Goal: Task Accomplishment & Management: Complete application form

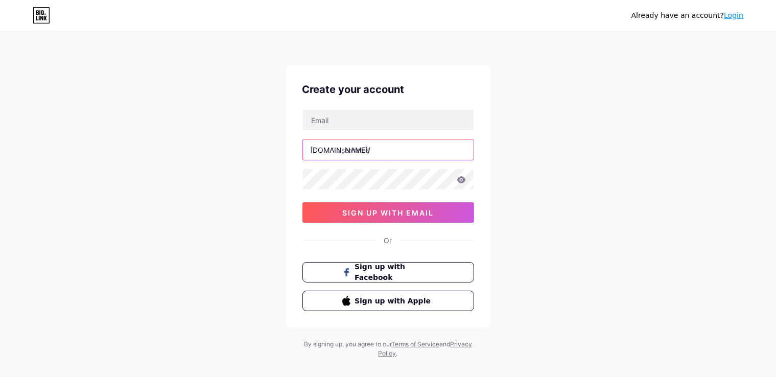
click at [407, 152] on input "text" at bounding box center [388, 149] width 171 height 20
type input "atm178"
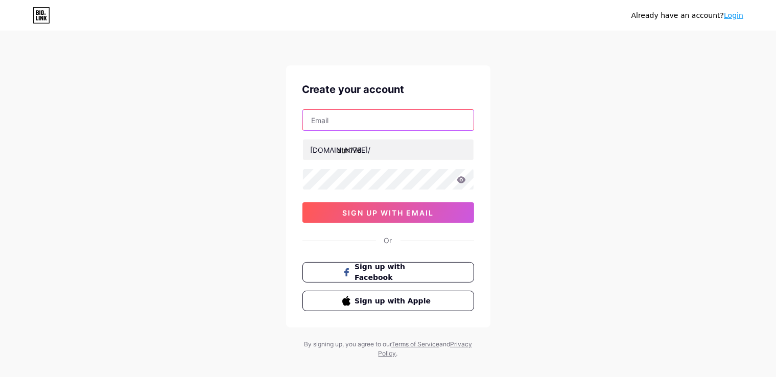
click at [365, 119] on input "text" at bounding box center [388, 120] width 171 height 20
type input "[DOMAIN_NAME][EMAIL_ADDRESS][DOMAIN_NAME]"
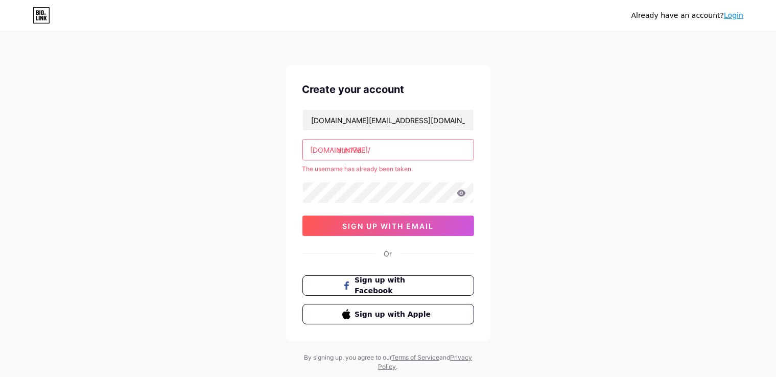
click at [374, 151] on input "atm178" at bounding box center [388, 149] width 171 height 20
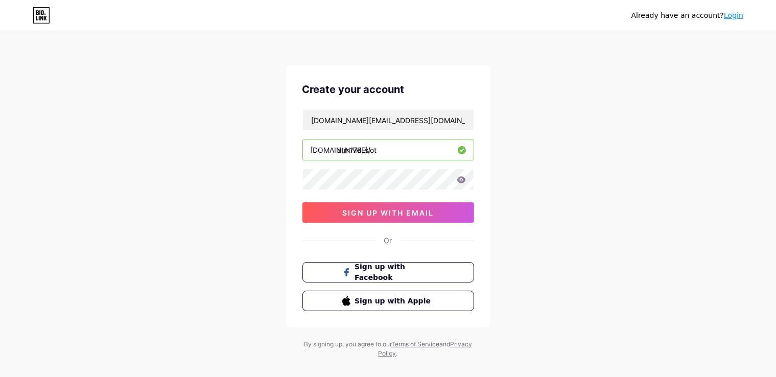
type input "atm178_slot"
click at [402, 205] on button "sign up with email" at bounding box center [388, 212] width 172 height 20
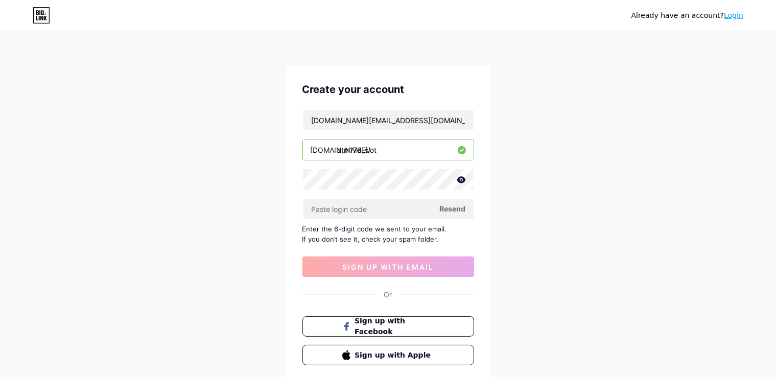
drag, startPoint x: 423, startPoint y: 150, endPoint x: 291, endPoint y: 148, distance: 132.8
click at [291, 148] on div "Create your account [DOMAIN_NAME][EMAIL_ADDRESS][DOMAIN_NAME] [DOMAIN_NAME]/ at…" at bounding box center [388, 223] width 204 height 316
click at [366, 205] on input "text" at bounding box center [388, 209] width 171 height 20
paste input "113521"
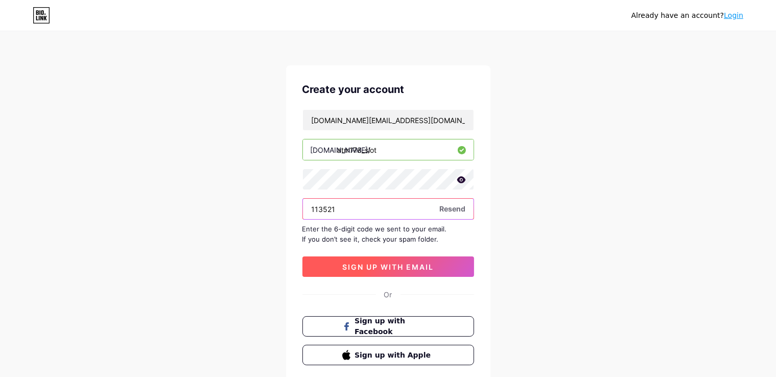
type input "113521"
click at [372, 265] on span "sign up with email" at bounding box center [387, 267] width 91 height 9
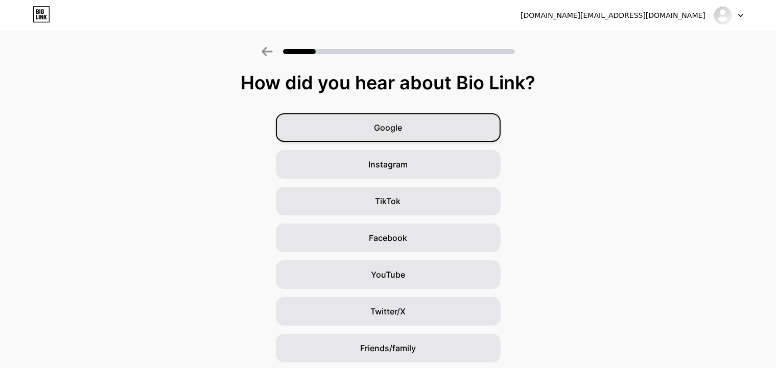
click at [377, 129] on div "Google" at bounding box center [388, 127] width 225 height 29
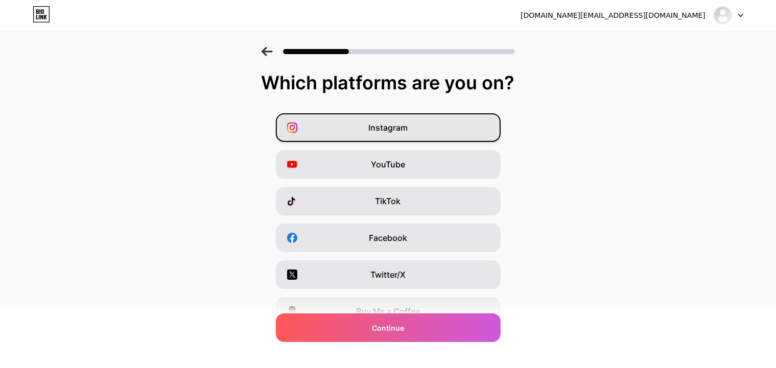
click at [426, 123] on div "Instagram" at bounding box center [388, 127] width 225 height 29
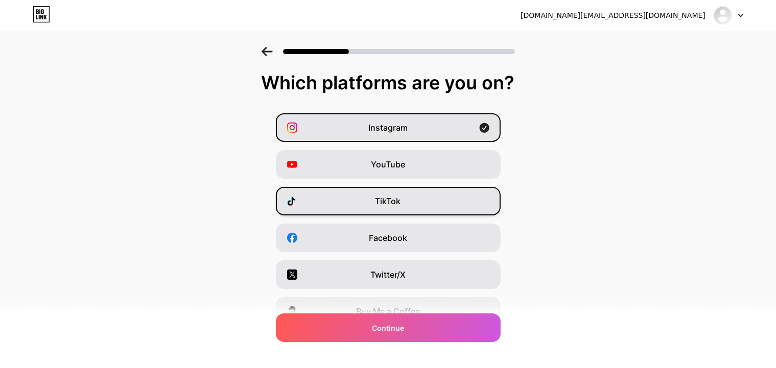
click at [407, 203] on div "TikTok" at bounding box center [388, 201] width 225 height 29
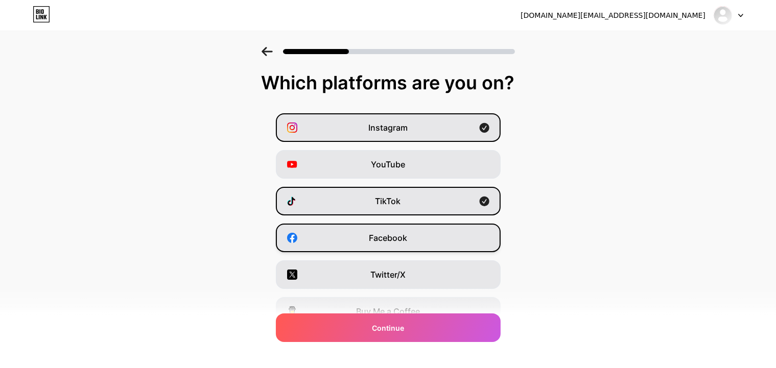
scroll to position [123, 0]
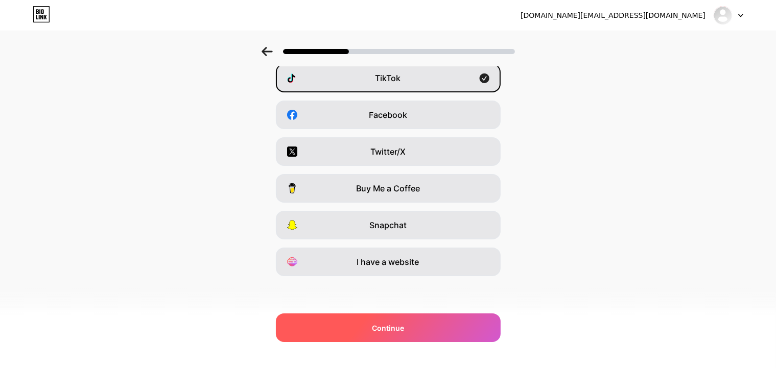
click at [384, 326] on span "Continue" at bounding box center [388, 328] width 32 height 11
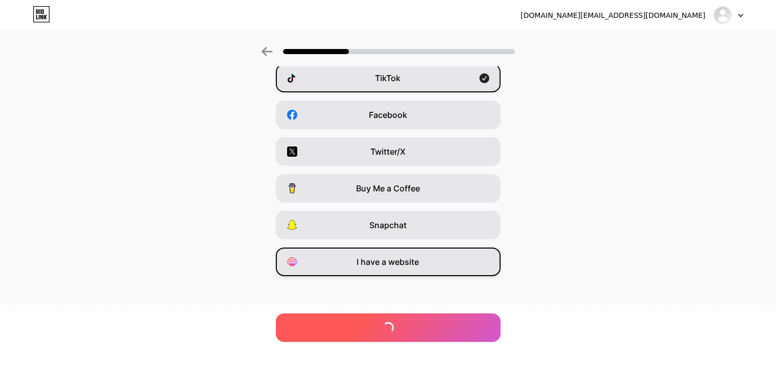
click at [411, 272] on div "I have a website" at bounding box center [388, 262] width 225 height 29
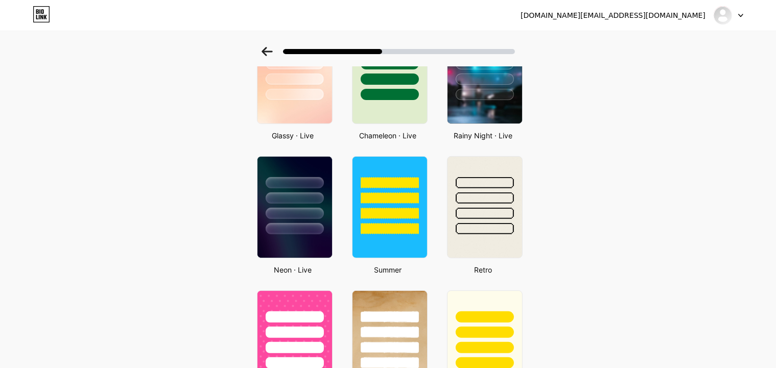
scroll to position [409, 0]
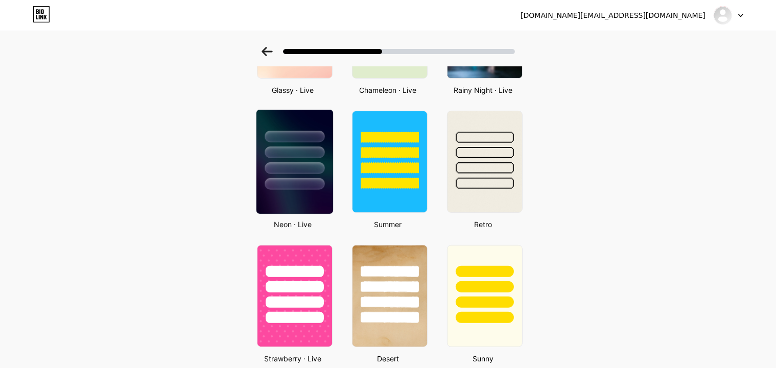
click at [282, 190] on img at bounding box center [294, 162] width 77 height 104
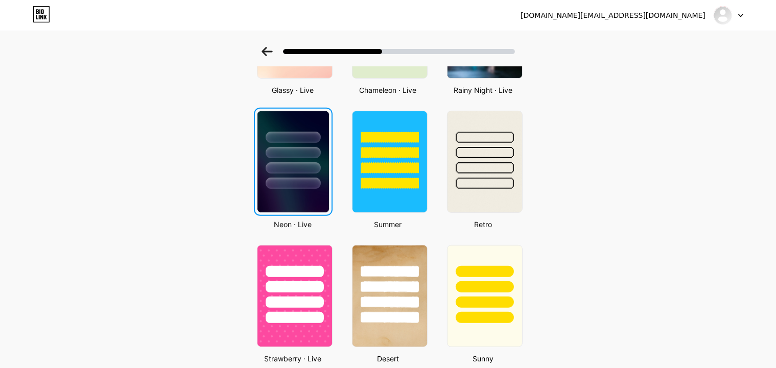
scroll to position [0, 0]
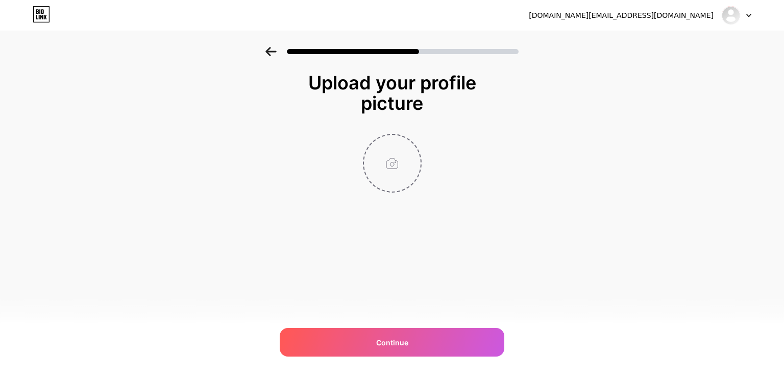
click at [388, 173] on input "file" at bounding box center [392, 163] width 57 height 57
type input "C:\fakepath\icon.png"
click at [416, 143] on circle at bounding box center [415, 141] width 11 height 11
click at [397, 164] on input "file" at bounding box center [392, 163] width 57 height 57
type input "C:\fakepath\logo black.jpg"
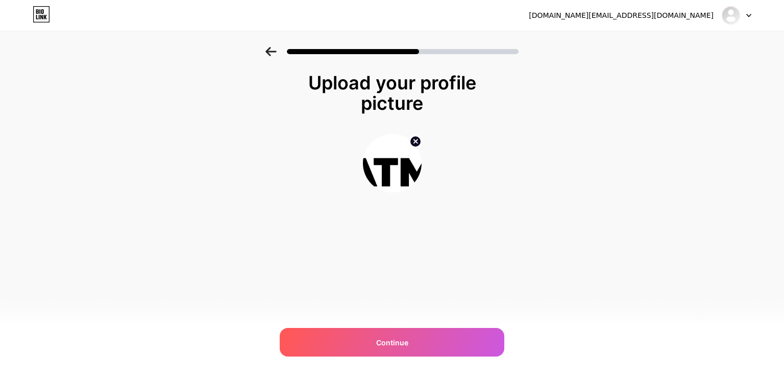
click at [417, 142] on circle at bounding box center [415, 141] width 11 height 11
click at [396, 164] on input "file" at bounding box center [392, 163] width 57 height 57
type input "C:\fakepath\atm.png"
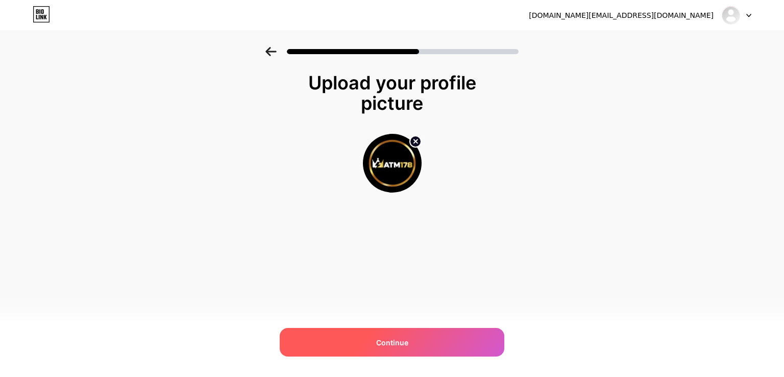
click at [378, 340] on span "Continue" at bounding box center [392, 342] width 32 height 11
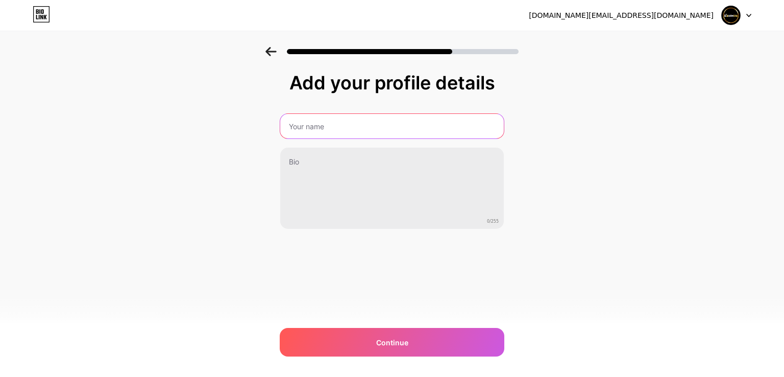
click at [344, 123] on input "text" at bounding box center [392, 126] width 224 height 25
type input "atm178"
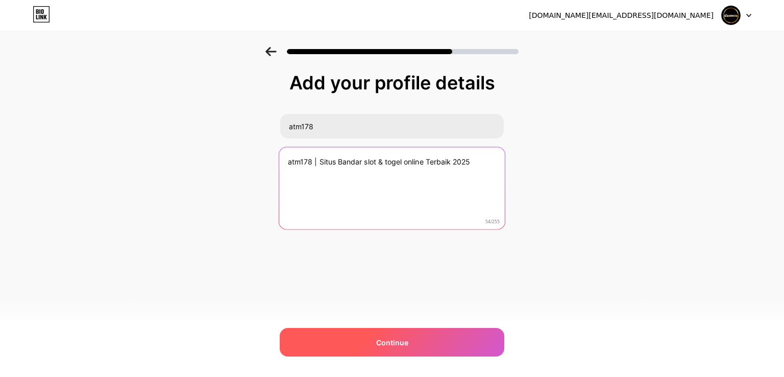
type textarea "atm178 | Situs Bandar slot & togel online Terbaik 2025"
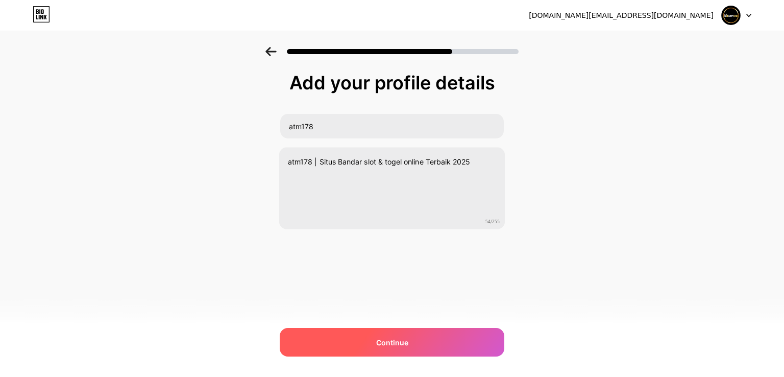
click at [343, 336] on div "Continue" at bounding box center [392, 342] width 225 height 29
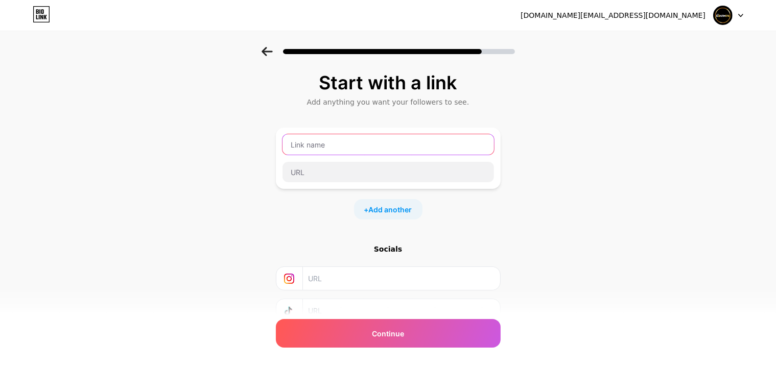
click at [321, 147] on input "text" at bounding box center [387, 144] width 211 height 20
click at [334, 143] on input "text" at bounding box center [387, 144] width 211 height 20
type input "LOGIN ATM178"
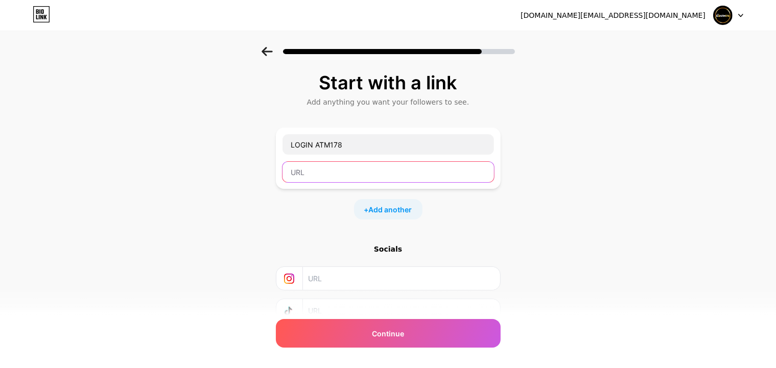
click at [330, 170] on input "text" at bounding box center [387, 172] width 211 height 20
click at [322, 174] on input "text" at bounding box center [387, 172] width 211 height 20
paste input "https://t.ly/atm178-login"
type input "https://t.ly/atm178-login"
click at [392, 211] on span "Add another" at bounding box center [390, 209] width 43 height 11
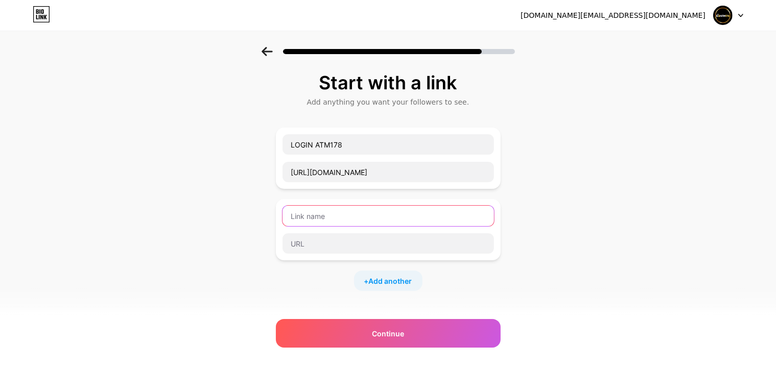
click at [365, 217] on input "text" at bounding box center [387, 216] width 211 height 20
type input "DAFTAR ATM178"
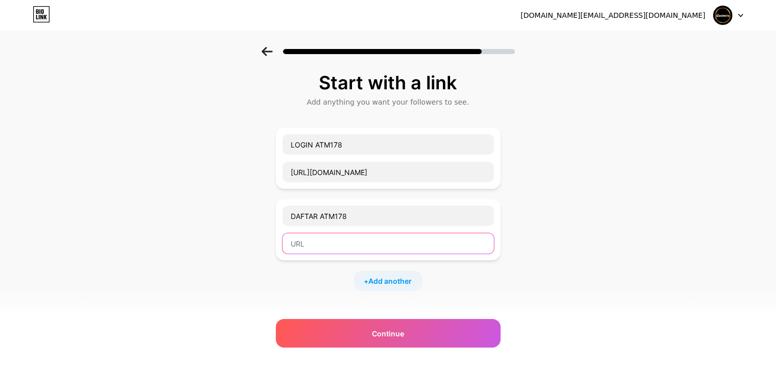
click at [303, 246] on input "text" at bounding box center [387, 243] width 211 height 20
paste input "https://t.ly/atm178-daftarAmp"
type input "https://t.ly/atm178-daftarAmp"
click at [389, 280] on span "Add another" at bounding box center [390, 281] width 43 height 11
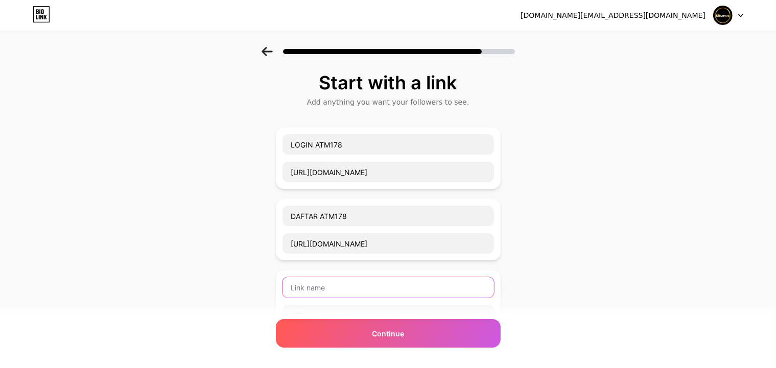
click at [340, 288] on input "text" at bounding box center [387, 287] width 211 height 20
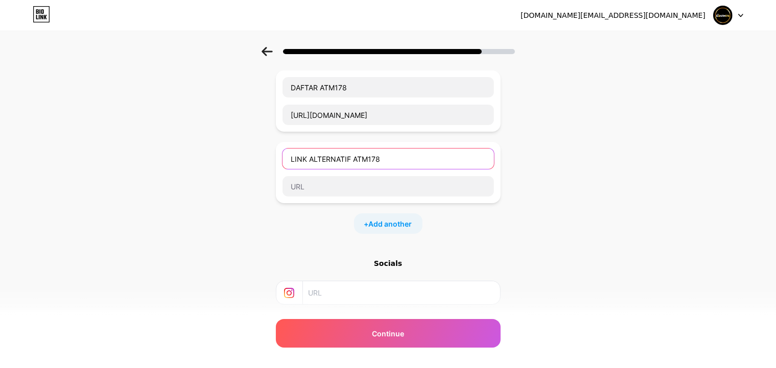
scroll to position [136, 0]
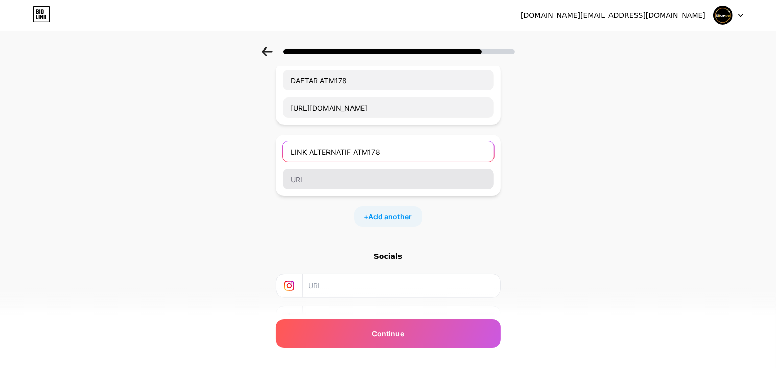
type input "LINK ALTERNATIF ATM178"
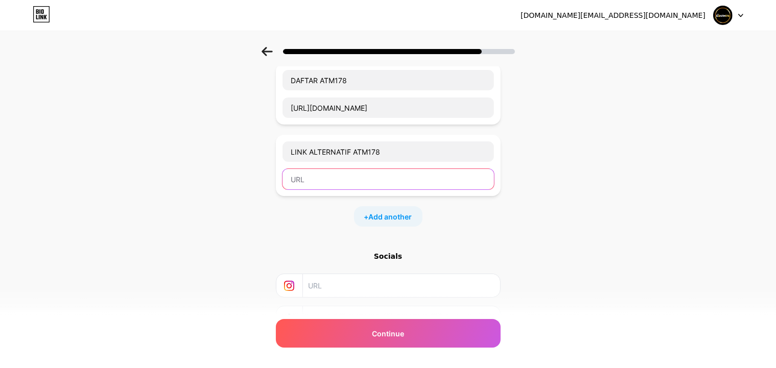
click at [364, 181] on input "text" at bounding box center [387, 179] width 211 height 20
click at [337, 182] on input "text" at bounding box center [387, 179] width 211 height 20
paste input "https://linklist.bio/atm178/"
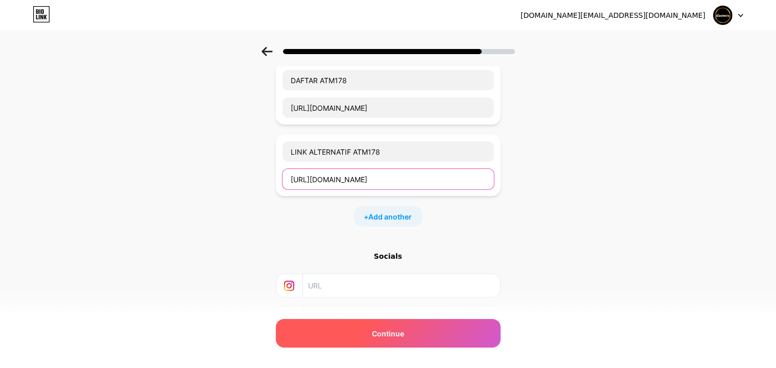
type input "https://linklist.bio/atm178/"
click at [358, 334] on div "Continue" at bounding box center [388, 333] width 225 height 29
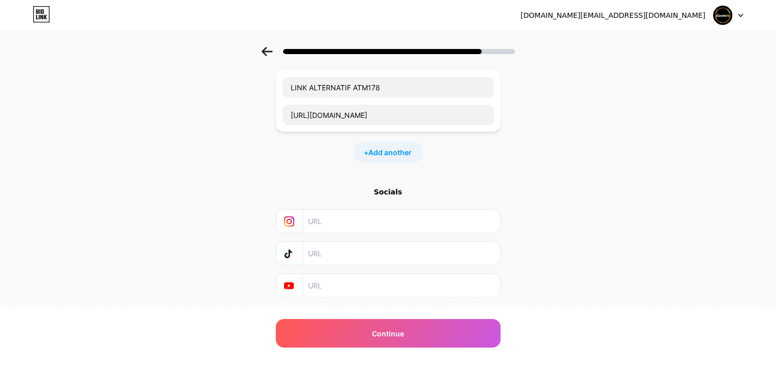
scroll to position [220, 0]
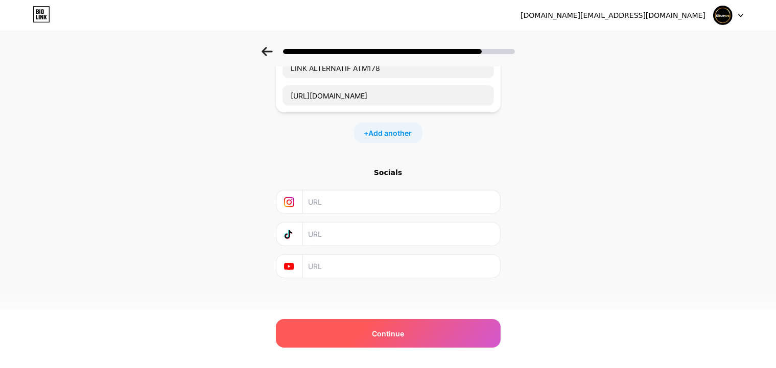
click at [401, 339] on div "Continue" at bounding box center [388, 333] width 225 height 29
click at [401, 338] on span "Continue" at bounding box center [388, 333] width 32 height 11
click at [402, 334] on span "Continue" at bounding box center [388, 333] width 32 height 11
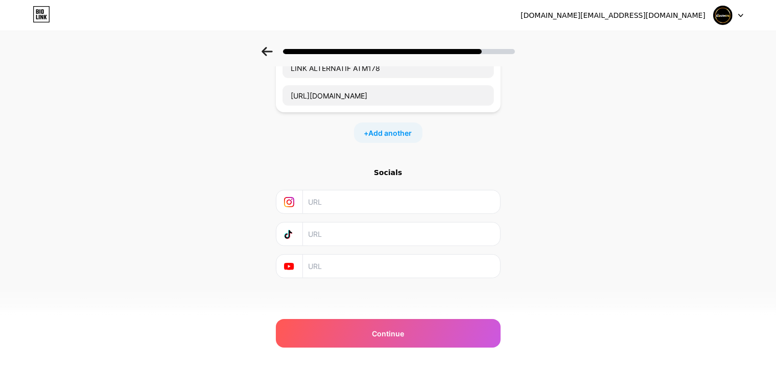
drag, startPoint x: 429, startPoint y: 233, endPoint x: 413, endPoint y: 216, distance: 23.5
click at [421, 225] on input "text" at bounding box center [400, 234] width 185 height 23
click at [390, 201] on input "text" at bounding box center [400, 201] width 185 height 23
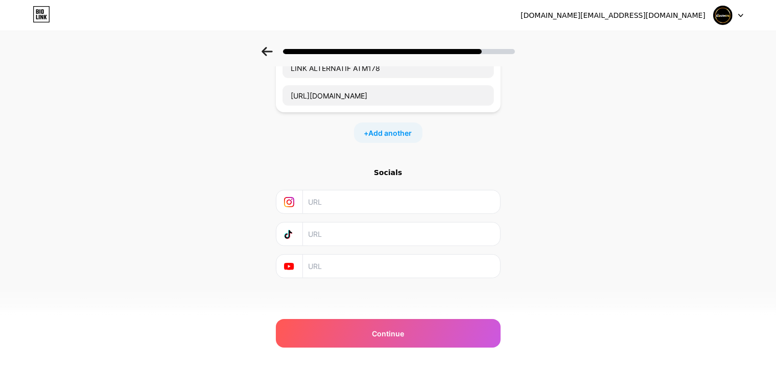
click at [390, 201] on input "text" at bounding box center [400, 201] width 185 height 23
click at [395, 170] on div "Socials" at bounding box center [388, 173] width 225 height 10
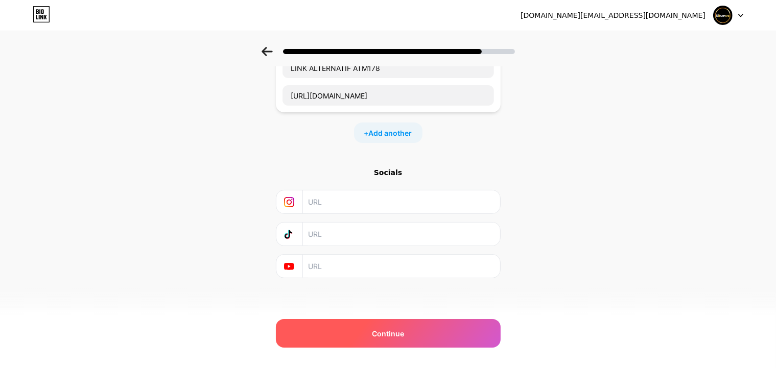
click at [372, 336] on div "Continue" at bounding box center [388, 333] width 225 height 29
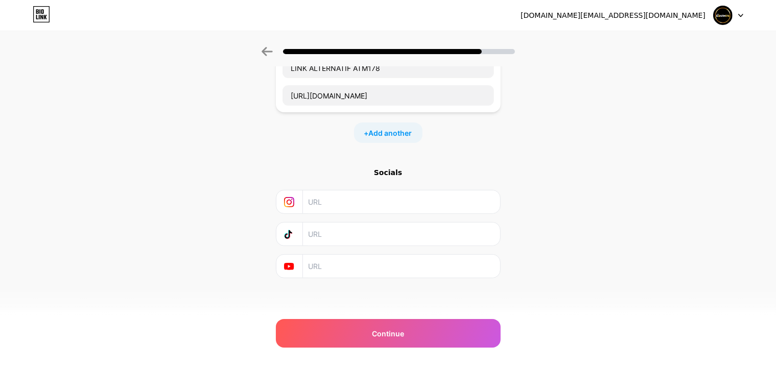
click at [351, 268] on input "text" at bounding box center [400, 266] width 185 height 23
click at [332, 202] on input "text" at bounding box center [400, 201] width 185 height 23
paste input "atm178,id"
type input "atm178,id"
click at [322, 229] on input "text" at bounding box center [400, 234] width 185 height 23
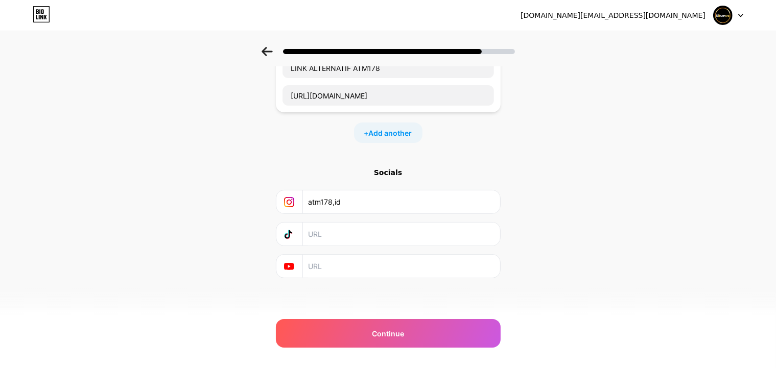
click at [319, 264] on input "text" at bounding box center [400, 266] width 185 height 23
paste input ""ATM178 LOGIN https://www.youtube.com/@ATM178-LOGIN ATM178 SLOT https://www.you…"
drag, startPoint x: 354, startPoint y: 264, endPoint x: 206, endPoint y: 263, distance: 148.1
click at [206, 263] on div "Start with a link Add anything you want your followers to see. LOGIN ATM178 htt…" at bounding box center [388, 78] width 776 height 502
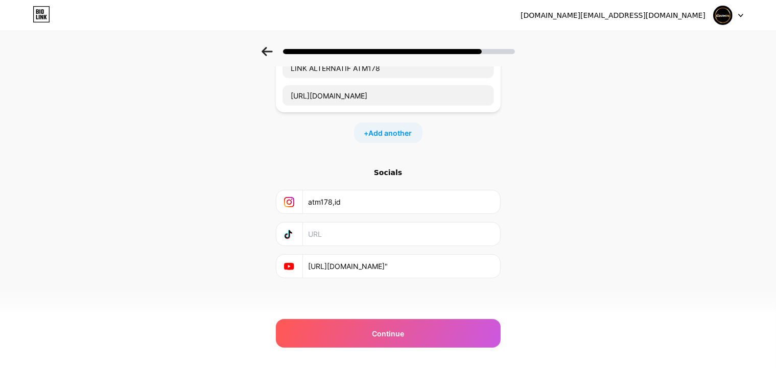
click at [366, 263] on input "https://www.youtube.com/@ATM178-BET"" at bounding box center [400, 266] width 185 height 23
paste input "SLOT"
type input "https://www.youtube.com/@ATM178-SLOT"
click at [341, 231] on input "text" at bounding box center [400, 234] width 185 height 23
click at [344, 234] on input "text" at bounding box center [400, 234] width 185 height 23
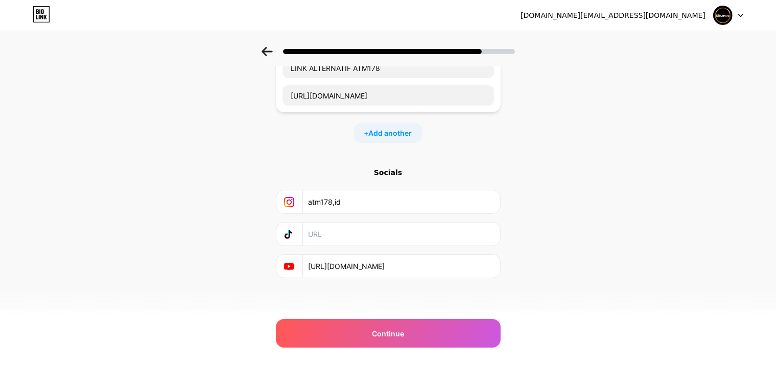
paste input "atm178_"
click at [370, 234] on input "atm178_" at bounding box center [400, 234] width 185 height 23
type input "atm178_"
click at [540, 211] on div "Start with a link Add anything you want your followers to see. LOGIN ATM178 htt…" at bounding box center [388, 78] width 776 height 502
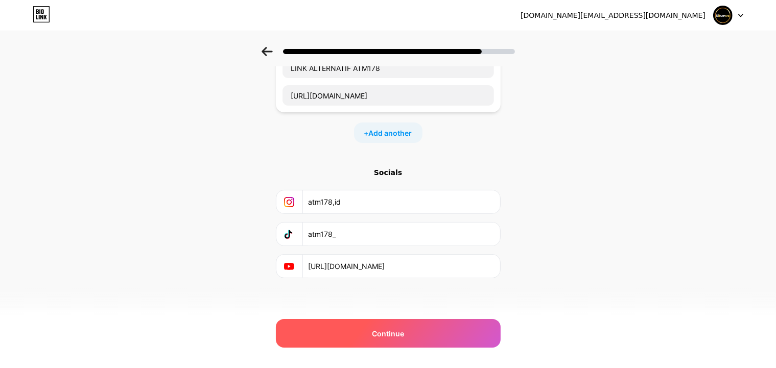
click at [412, 329] on div "Continue" at bounding box center [388, 333] width 225 height 29
click at [396, 329] on span "Continue" at bounding box center [388, 333] width 32 height 11
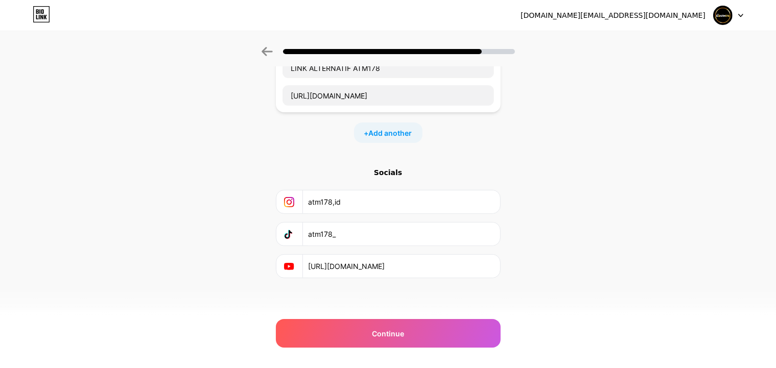
click at [542, 290] on div "Start with a link Add anything you want your followers to see. LOGIN ATM178 htt…" at bounding box center [388, 78] width 776 height 502
click at [317, 193] on input "atm178,id" at bounding box center [400, 201] width 185 height 23
click at [341, 196] on input "atm178,id" at bounding box center [400, 201] width 185 height 23
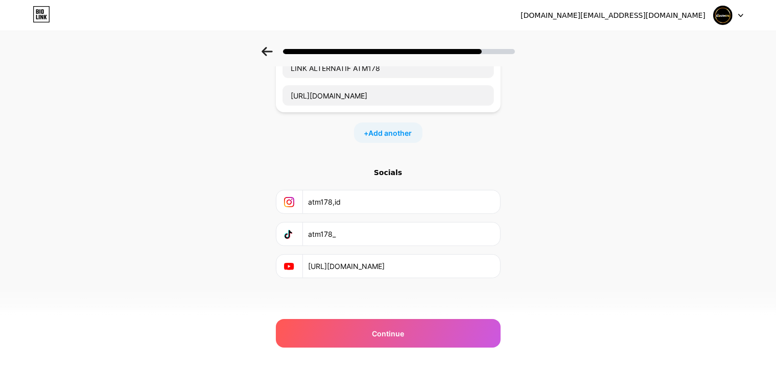
click at [341, 196] on input "atm178,id" at bounding box center [400, 201] width 185 height 23
paste input "https://www.instagram.com/atm178_official/"
type input "https://www.instagram.com/atm178_official/"
click at [347, 235] on input "atm178_" at bounding box center [400, 234] width 185 height 23
drag, startPoint x: 368, startPoint y: 228, endPoint x: 301, endPoint y: 229, distance: 66.9
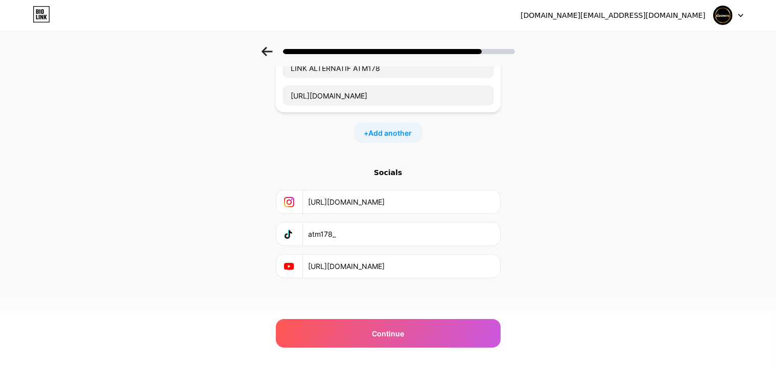
click at [301, 229] on div "atm178_" at bounding box center [387, 234] width 211 height 23
click at [456, 231] on input "atm178_" at bounding box center [400, 234] width 185 height 23
click at [456, 234] on input "atm178_" at bounding box center [400, 234] width 185 height 23
paste input "https://www.tiktok.com/@"
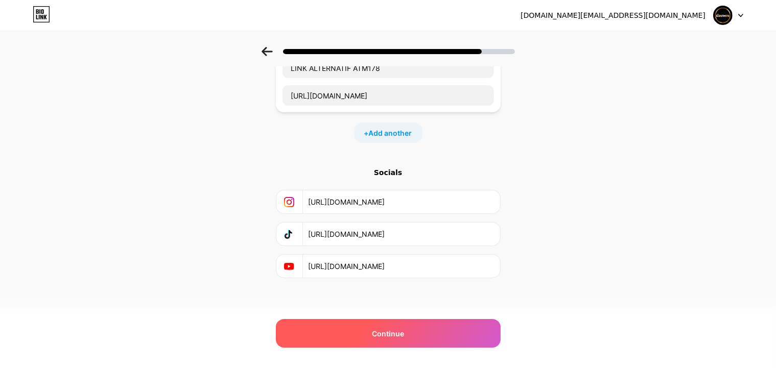
type input "https://www.tiktok.com/@atm178_"
click at [368, 323] on div "Continue" at bounding box center [388, 333] width 225 height 29
click at [371, 331] on div "Continue" at bounding box center [388, 333] width 225 height 29
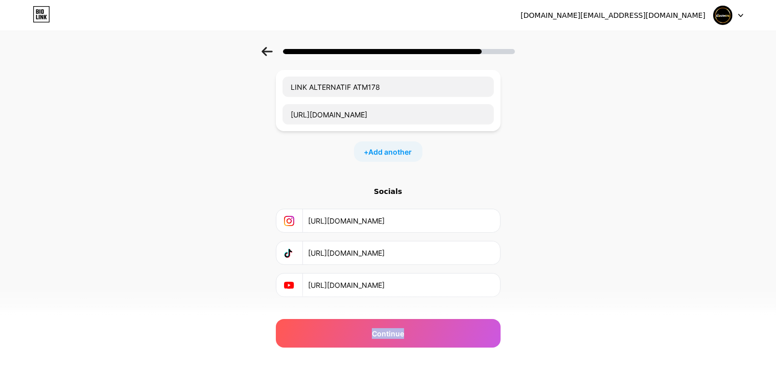
scroll to position [220, 0]
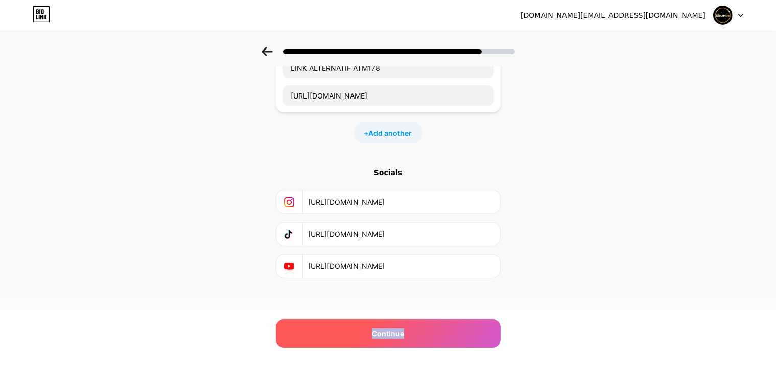
click at [370, 331] on div "Continue" at bounding box center [388, 333] width 225 height 29
click at [378, 331] on span "Continue" at bounding box center [388, 333] width 32 height 11
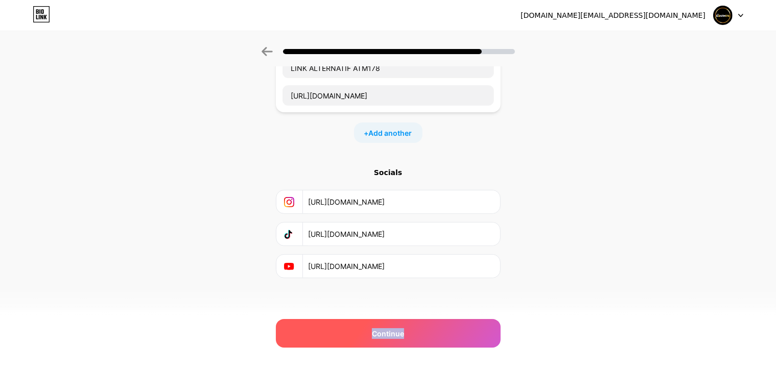
click at [378, 331] on span "Continue" at bounding box center [388, 333] width 32 height 11
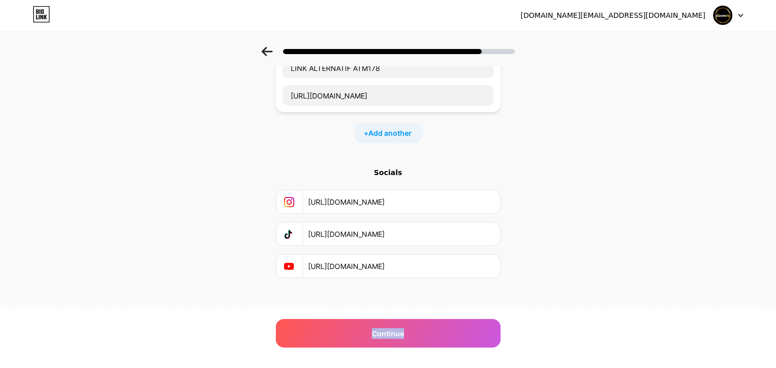
click at [37, 21] on icon at bounding box center [41, 14] width 17 height 16
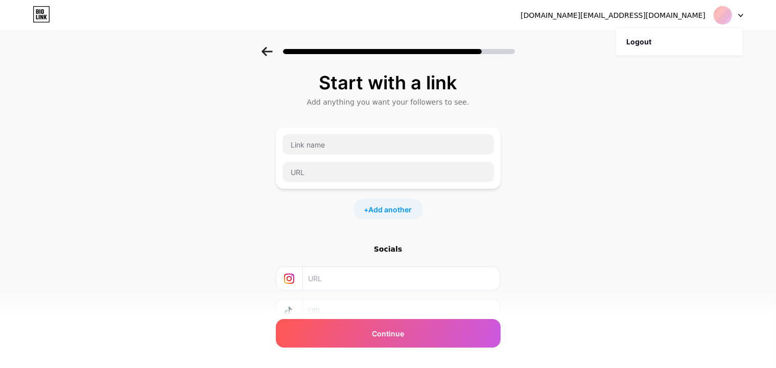
click at [741, 19] on div at bounding box center [728, 15] width 30 height 18
click at [739, 14] on icon at bounding box center [740, 16] width 5 height 4
click at [652, 18] on div "[DOMAIN_NAME][EMAIL_ADDRESS][DOMAIN_NAME]" at bounding box center [612, 15] width 185 height 11
click at [272, 52] on icon at bounding box center [266, 51] width 11 height 9
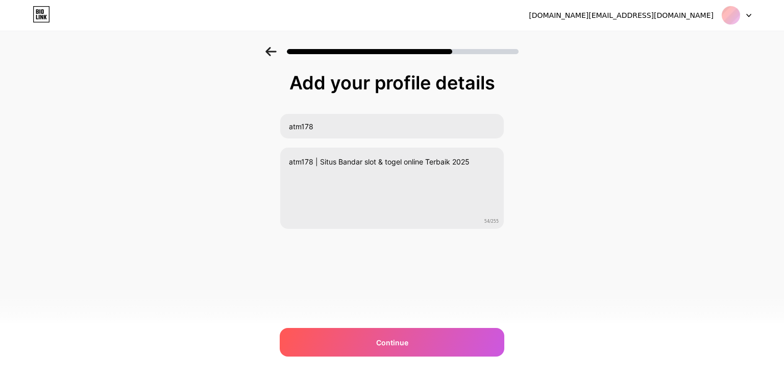
click at [274, 52] on icon at bounding box center [271, 51] width 11 height 9
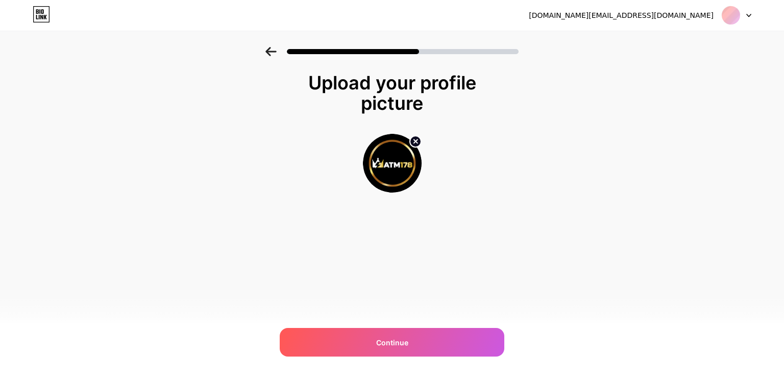
click at [274, 52] on icon at bounding box center [271, 51] width 11 height 9
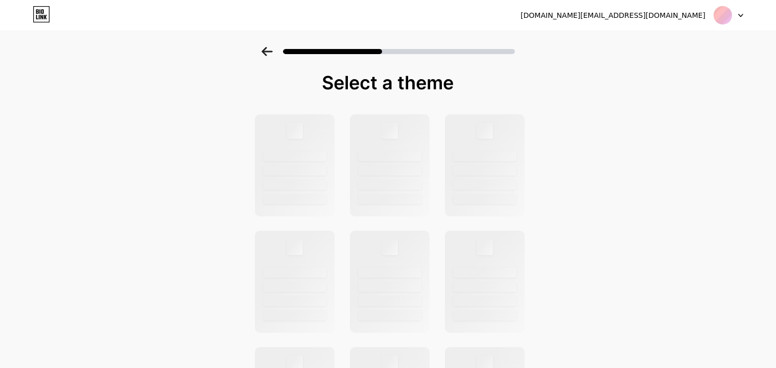
click at [272, 52] on icon at bounding box center [266, 51] width 11 height 9
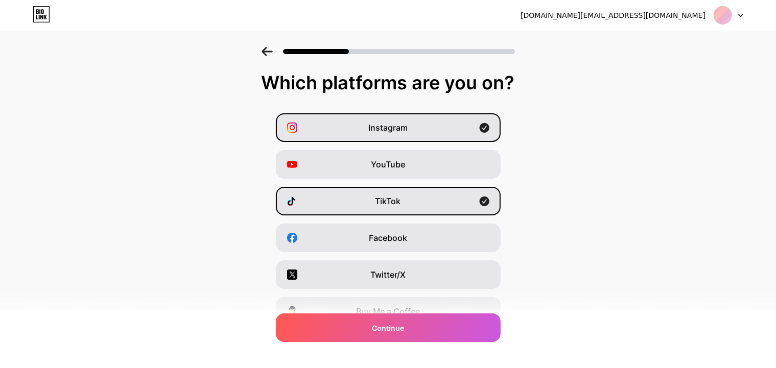
click at [272, 51] on icon at bounding box center [266, 51] width 11 height 9
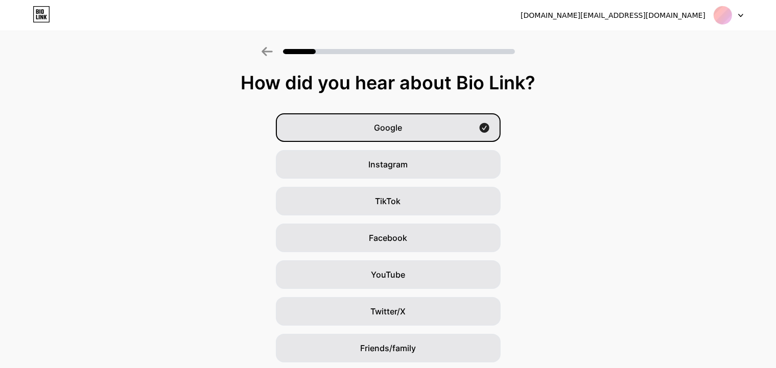
click at [272, 51] on icon at bounding box center [266, 51] width 11 height 9
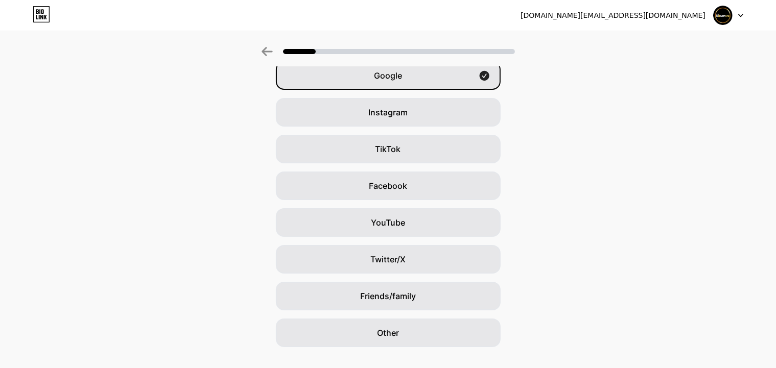
scroll to position [72, 0]
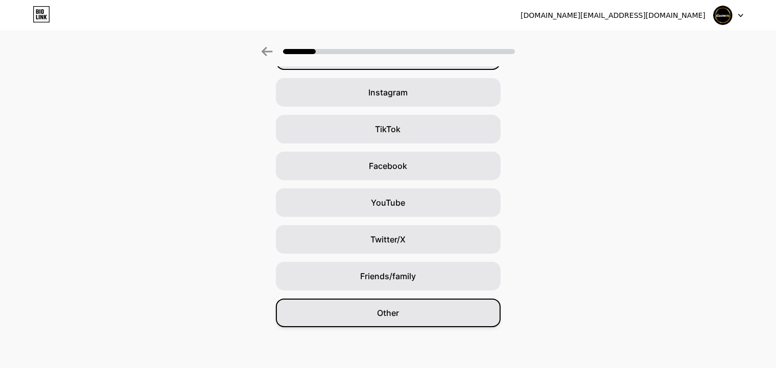
click at [445, 306] on div "Other" at bounding box center [388, 313] width 225 height 29
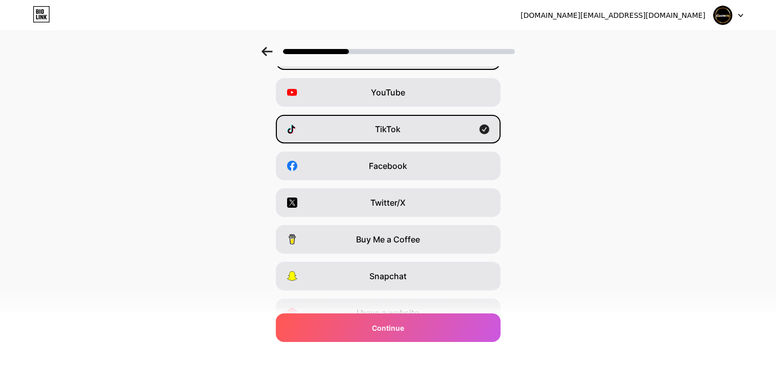
scroll to position [0, 0]
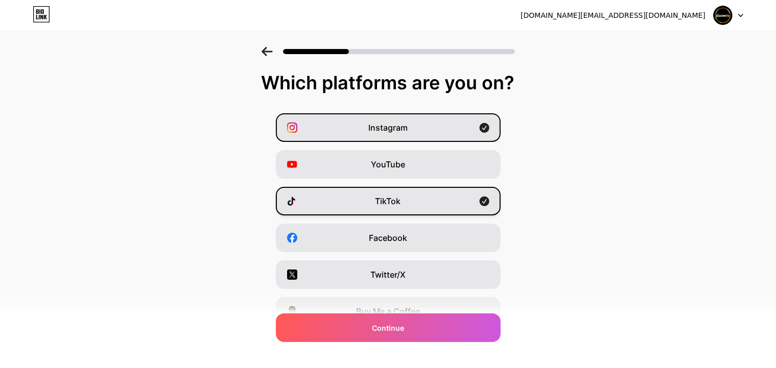
click at [479, 187] on div "TikTok" at bounding box center [388, 201] width 225 height 29
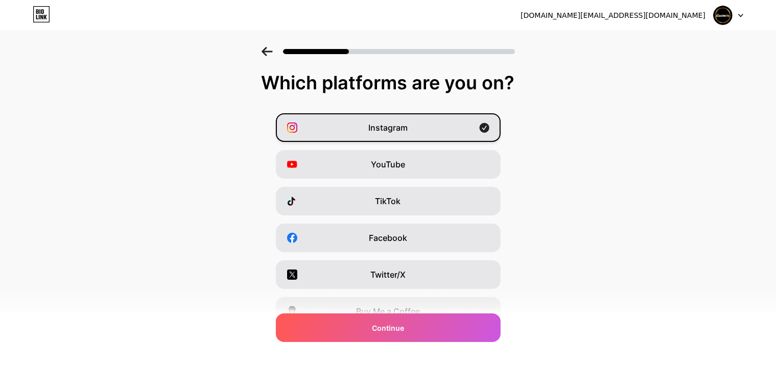
click at [486, 119] on div "Instagram" at bounding box center [388, 127] width 225 height 29
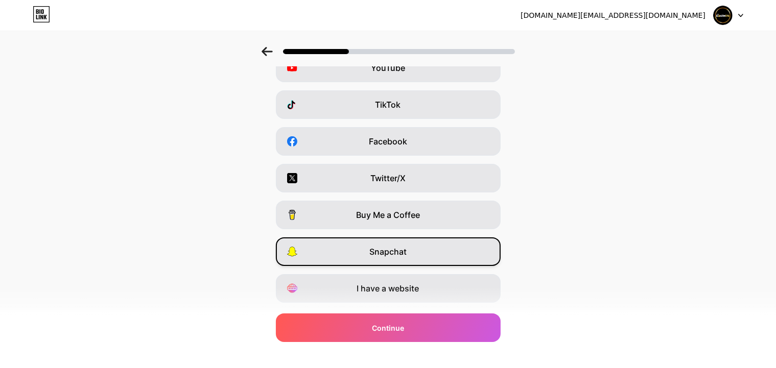
scroll to position [123, 0]
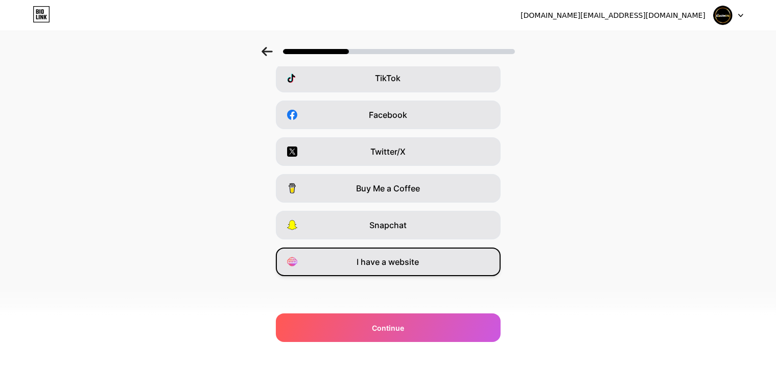
click at [412, 258] on span "I have a website" at bounding box center [388, 262] width 62 height 12
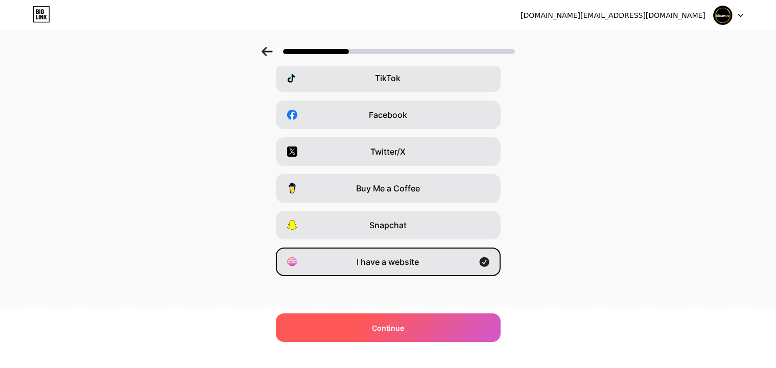
click at [435, 325] on div "Continue" at bounding box center [388, 328] width 225 height 29
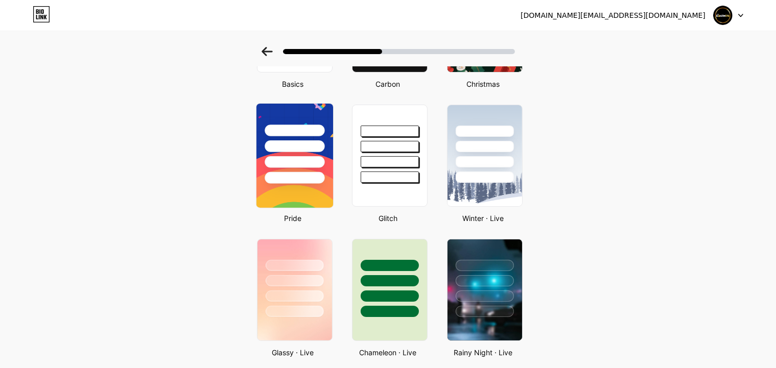
scroll to position [272, 0]
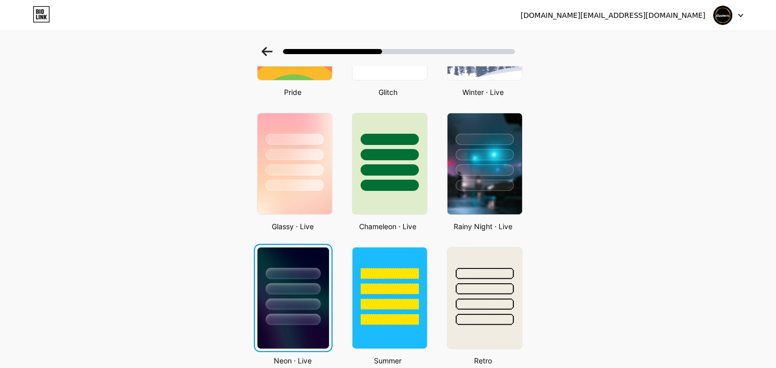
click at [292, 314] on div at bounding box center [293, 319] width 55 height 11
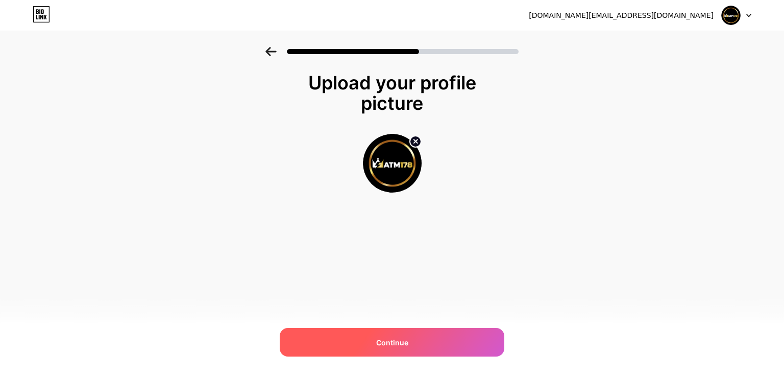
click at [397, 348] on div "Continue" at bounding box center [392, 342] width 225 height 29
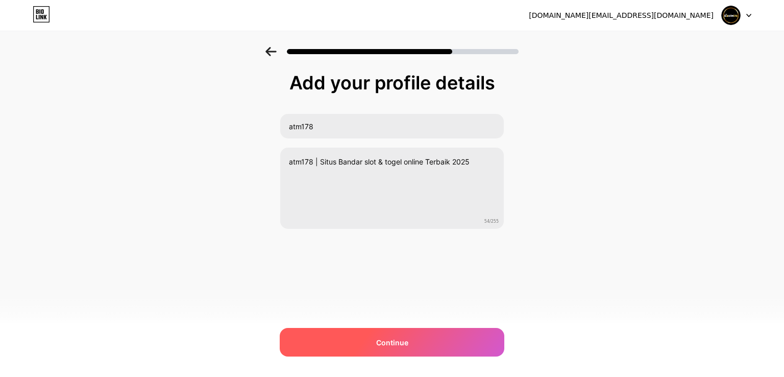
click at [417, 338] on div "Continue" at bounding box center [392, 342] width 225 height 29
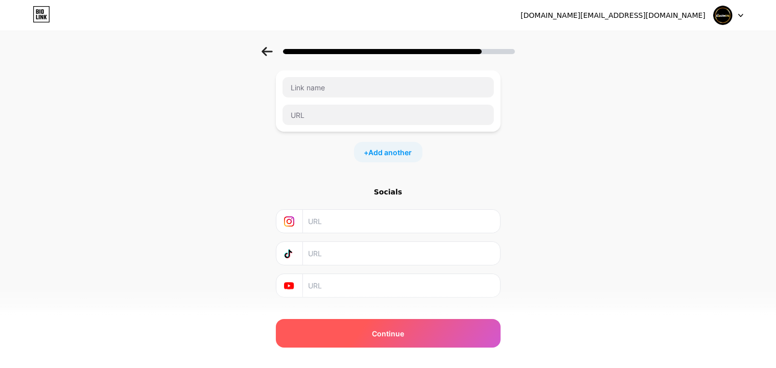
scroll to position [78, 0]
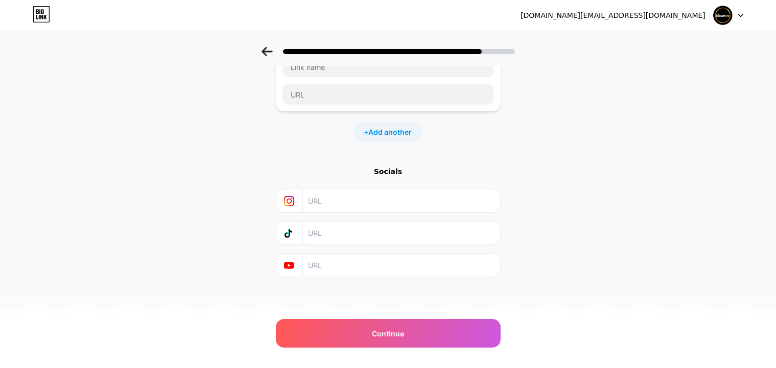
click at [396, 176] on div "Socials" at bounding box center [388, 171] width 225 height 10
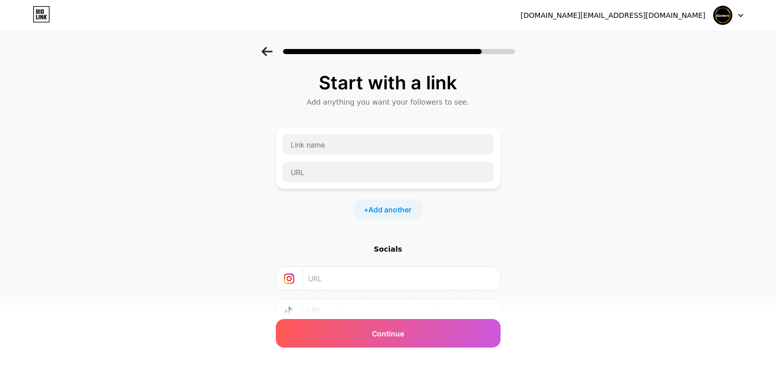
scroll to position [78, 0]
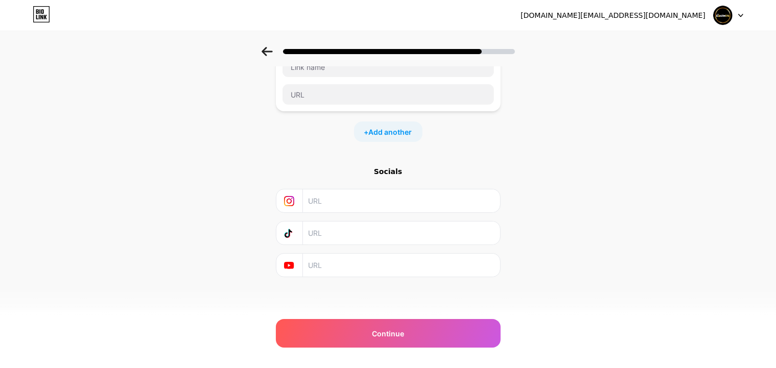
click at [385, 217] on div "Socials" at bounding box center [388, 221] width 225 height 111
click at [391, 203] on input "text" at bounding box center [400, 200] width 185 height 23
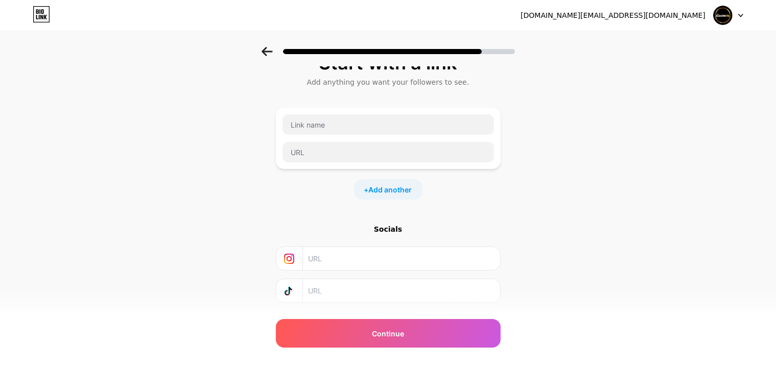
scroll to position [0, 0]
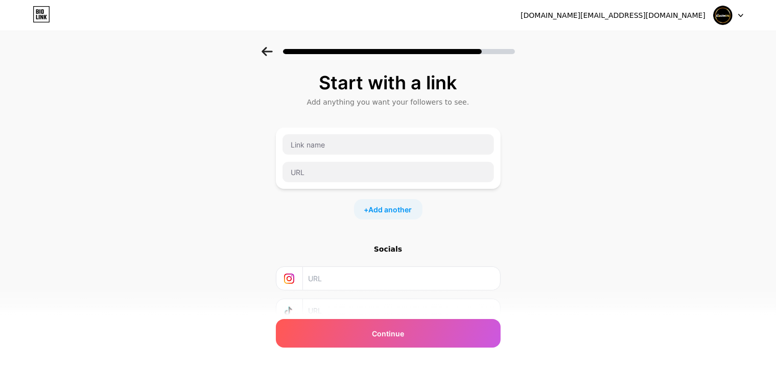
click at [718, 17] on img at bounding box center [722, 15] width 19 height 19
click at [745, 15] on div "atm178.id@gmail.com Logout" at bounding box center [388, 15] width 776 height 18
click at [42, 14] on icon at bounding box center [41, 14] width 17 height 16
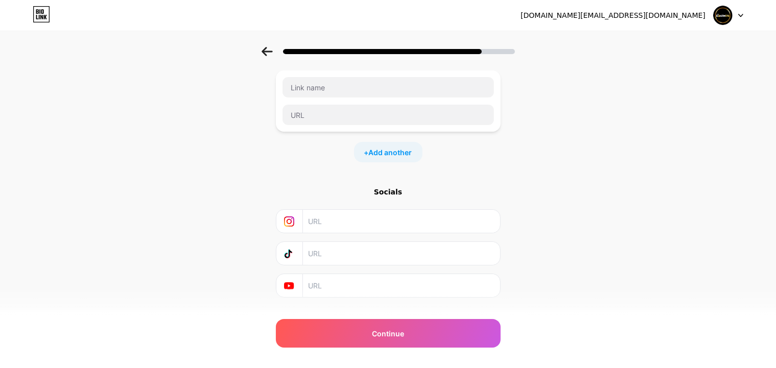
scroll to position [78, 0]
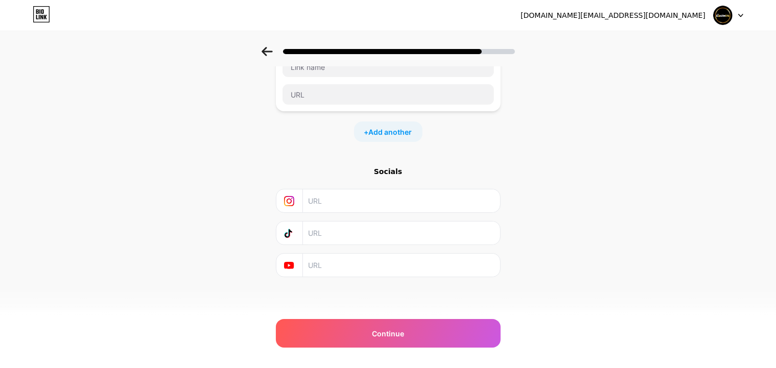
click at [270, 52] on icon at bounding box center [266, 51] width 11 height 9
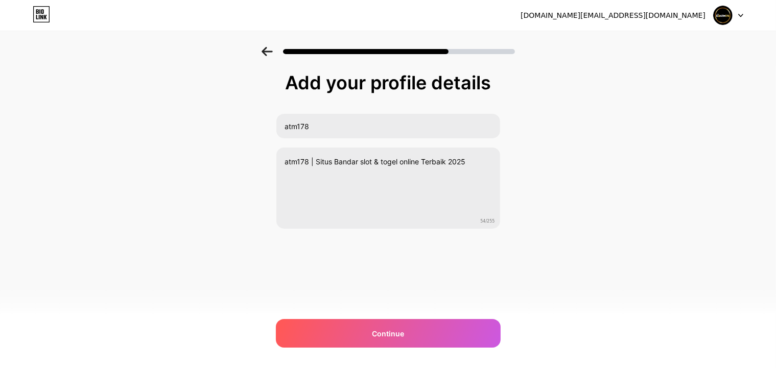
scroll to position [0, 0]
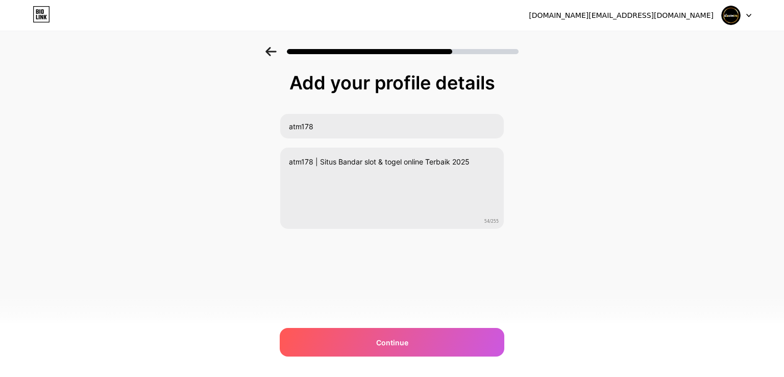
click at [270, 52] on icon at bounding box center [271, 51] width 11 height 9
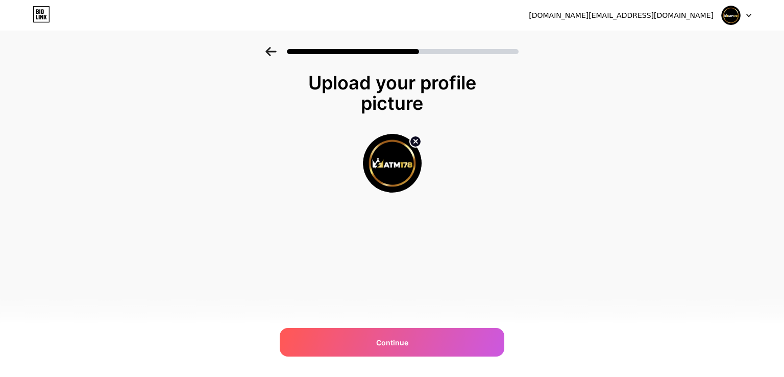
click at [270, 52] on icon at bounding box center [271, 51] width 11 height 9
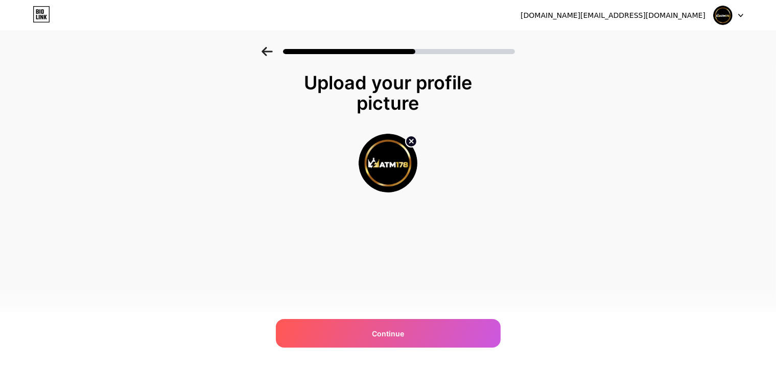
click at [270, 52] on icon at bounding box center [266, 51] width 11 height 9
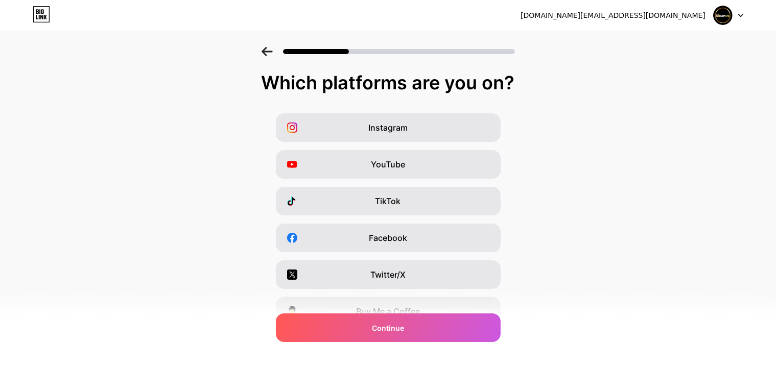
click at [270, 52] on icon at bounding box center [266, 51] width 11 height 9
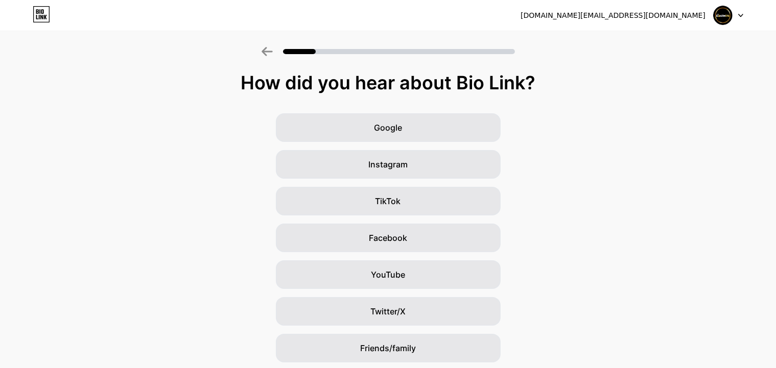
click at [270, 51] on icon at bounding box center [266, 51] width 11 height 9
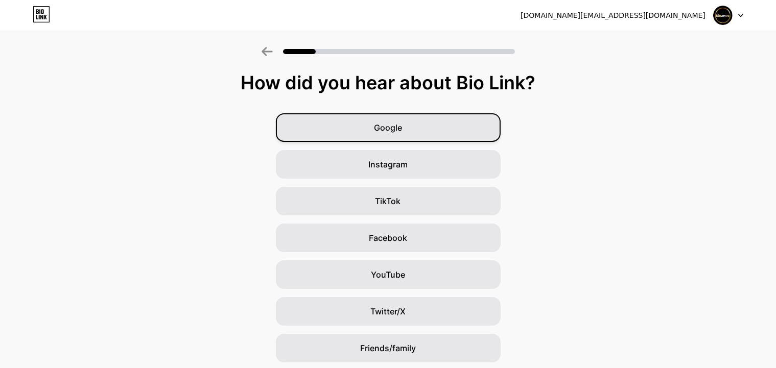
click at [362, 122] on div "Google" at bounding box center [388, 127] width 225 height 29
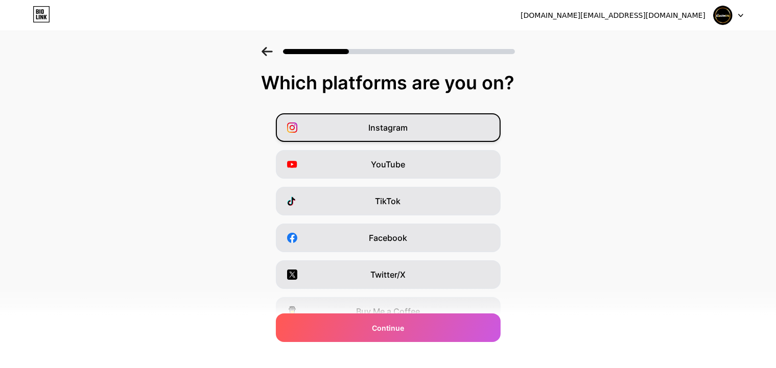
click at [461, 133] on div "Instagram" at bounding box center [388, 127] width 225 height 29
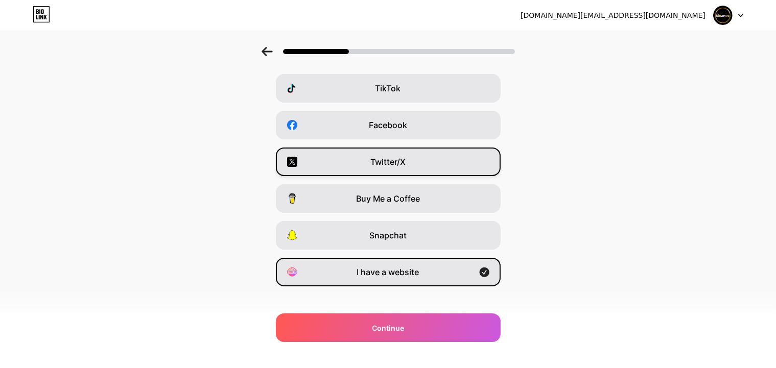
scroll to position [123, 0]
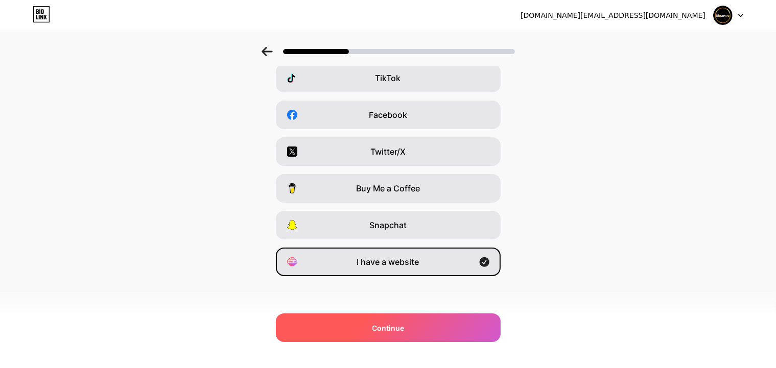
click at [402, 323] on span "Continue" at bounding box center [388, 328] width 32 height 11
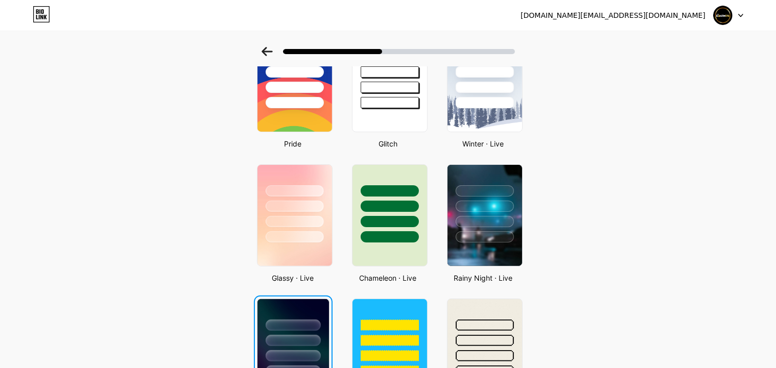
scroll to position [409, 0]
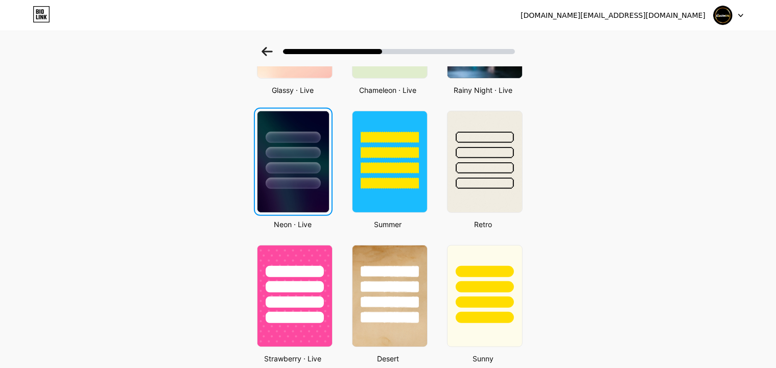
click at [284, 160] on div at bounding box center [293, 150] width 72 height 78
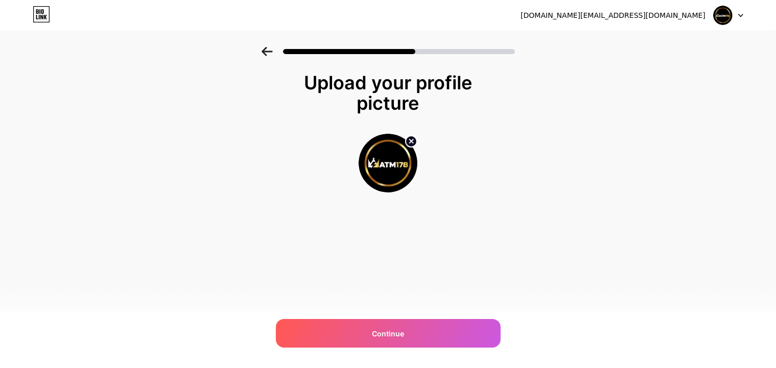
scroll to position [0, 0]
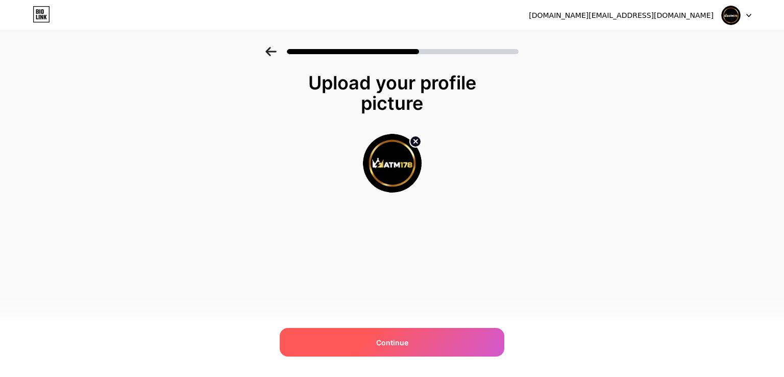
click at [361, 341] on div "Continue" at bounding box center [392, 342] width 225 height 29
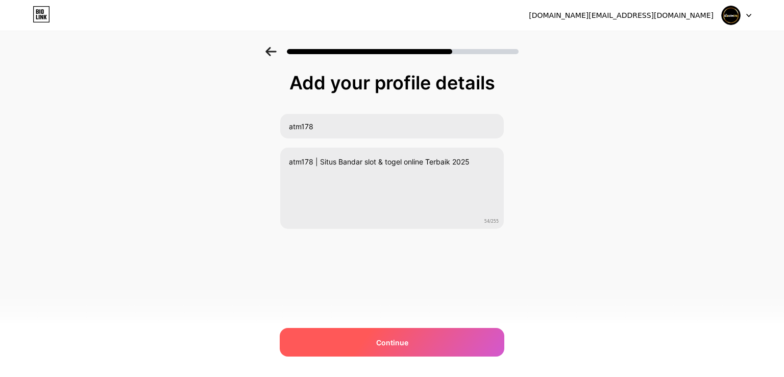
click at [365, 338] on div "Continue" at bounding box center [392, 342] width 225 height 29
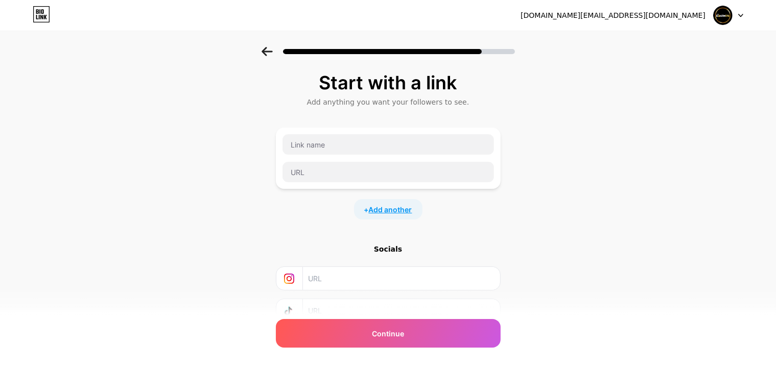
scroll to position [78, 0]
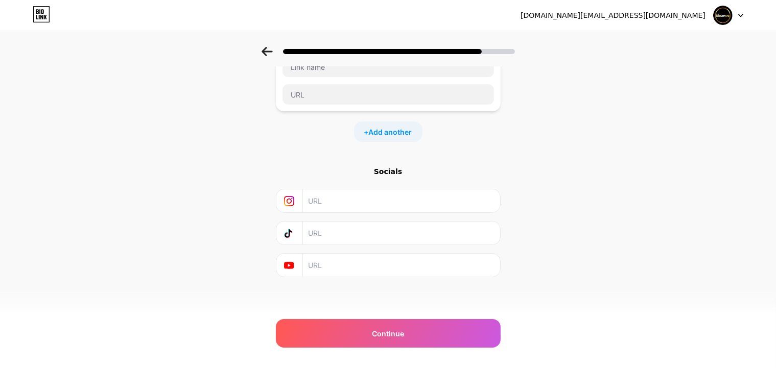
click at [368, 200] on input "text" at bounding box center [400, 200] width 185 height 23
paste input "https://www.instagram.com/atm178_official/"
type input "https://www.instagram.com/atm178_official/"
click at [339, 234] on input "text" at bounding box center [400, 233] width 185 height 23
paste input "https://www.tiktok.com/@atm178_"
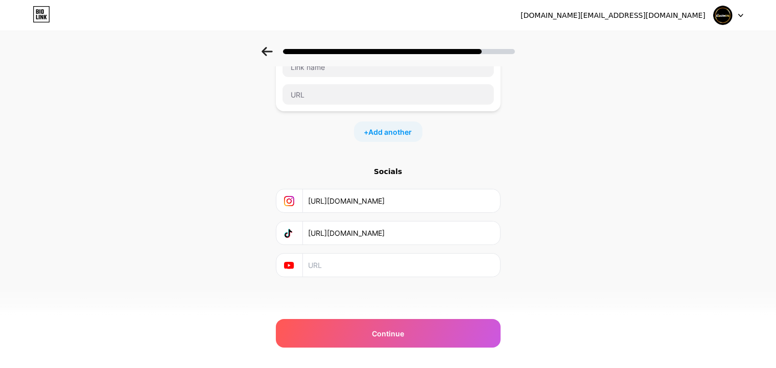
type input "https://www.tiktok.com/@atm178_"
click at [330, 270] on input "text" at bounding box center [400, 265] width 185 height 23
paste input "https://www.youtube.com/@ATM178-SLOT"
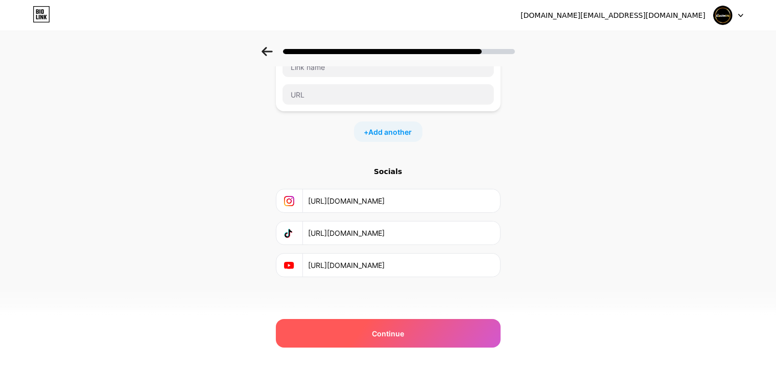
type input "https://www.youtube.com/@ATM178-SLOT"
click at [335, 331] on div "Continue" at bounding box center [388, 333] width 225 height 29
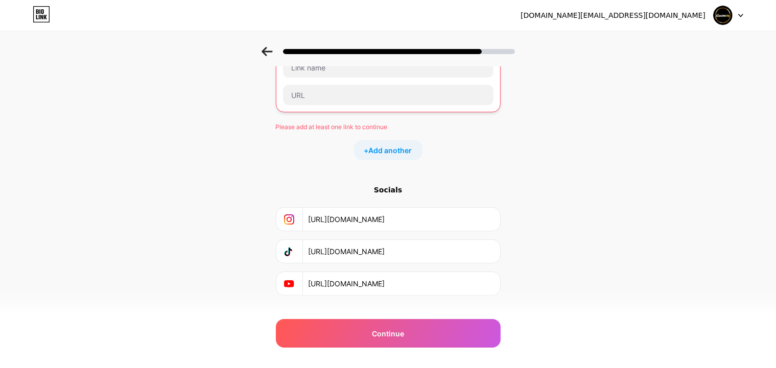
scroll to position [0, 0]
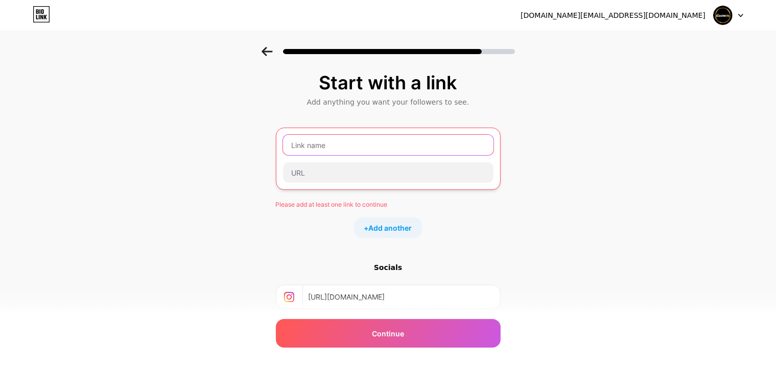
click at [350, 136] on input "text" at bounding box center [388, 145] width 210 height 20
paste input "https://t.ly/atm178-login"
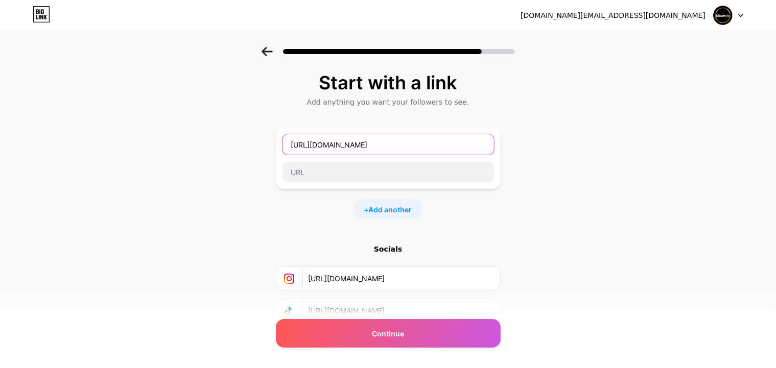
drag, startPoint x: 389, startPoint y: 140, endPoint x: 261, endPoint y: 131, distance: 128.0
click at [261, 131] on div "Start with a link Add anything you want your followers to see. https://t.ly/atm…" at bounding box center [388, 226] width 776 height 359
type input "https://t.ly/atm178-login"
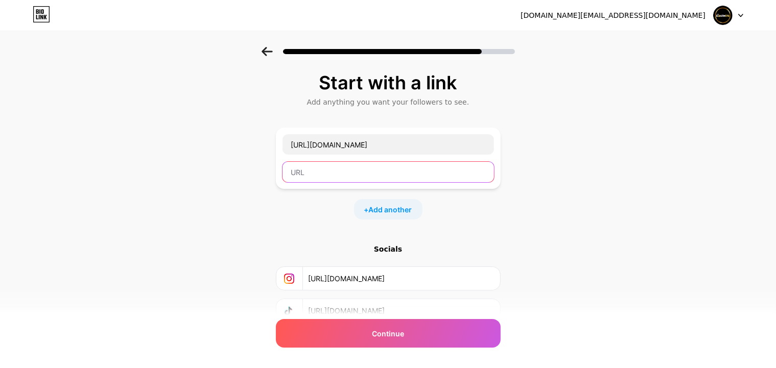
click at [314, 176] on input "text" at bounding box center [387, 172] width 211 height 20
paste input "https://t.ly/atm178-login"
type input "https://t.ly/atm178-login"
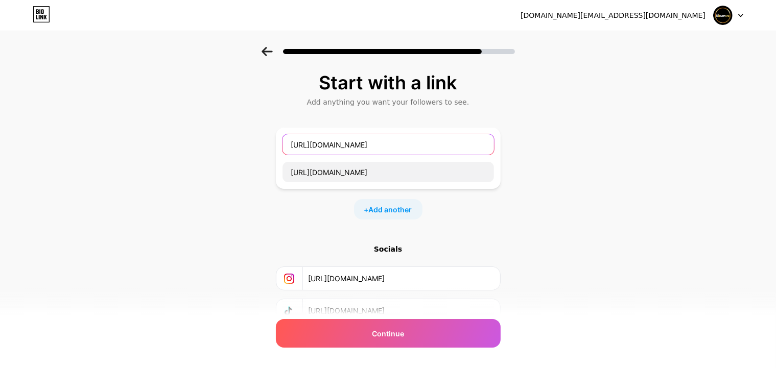
drag, startPoint x: 390, startPoint y: 147, endPoint x: 222, endPoint y: 144, distance: 168.1
click at [222, 144] on div "Start with a link Add anything you want your followers to see. https://t.ly/atm…" at bounding box center [388, 226] width 776 height 359
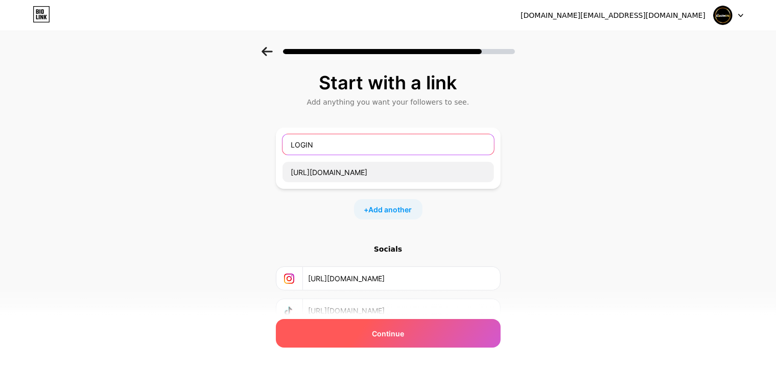
type input "LOGIN"
click at [384, 340] on div "Continue" at bounding box center [388, 333] width 225 height 29
click at [396, 330] on span "Continue" at bounding box center [388, 333] width 32 height 11
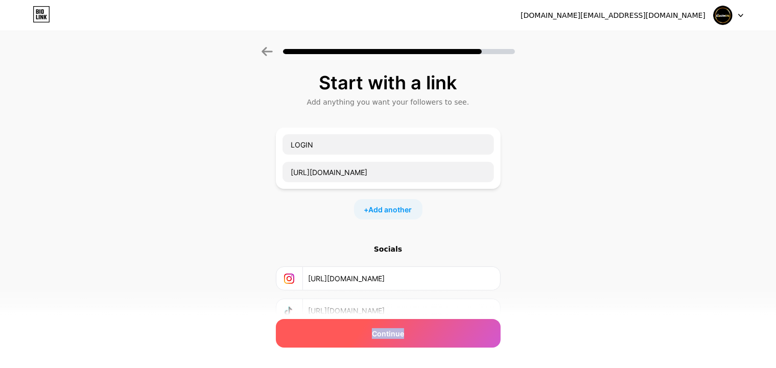
click at [396, 330] on span "Continue" at bounding box center [388, 333] width 32 height 11
click at [396, 329] on span "Continue" at bounding box center [388, 333] width 32 height 11
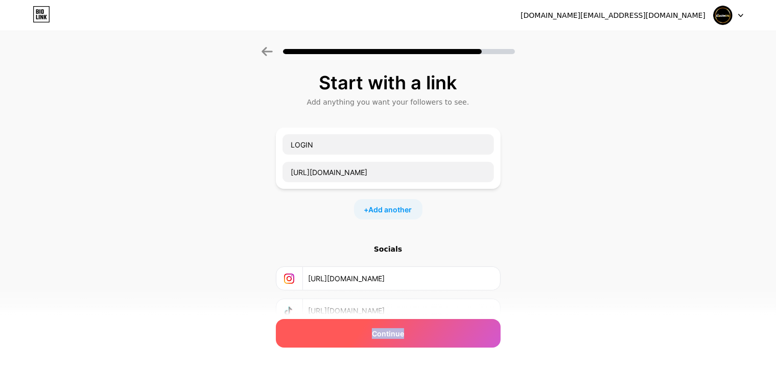
click at [396, 329] on span "Continue" at bounding box center [388, 333] width 32 height 11
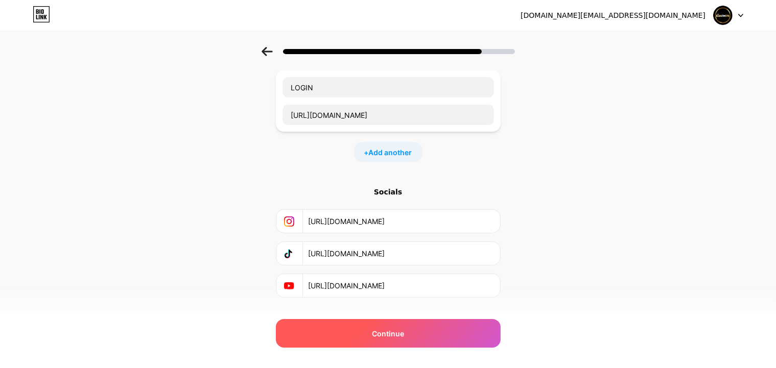
scroll to position [78, 0]
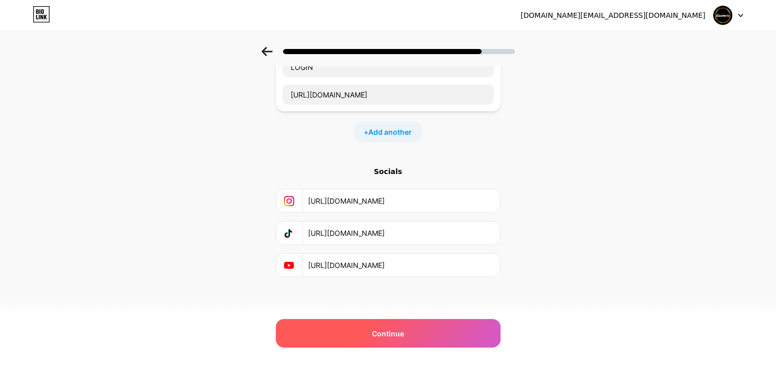
click at [395, 334] on span "Continue" at bounding box center [388, 333] width 32 height 11
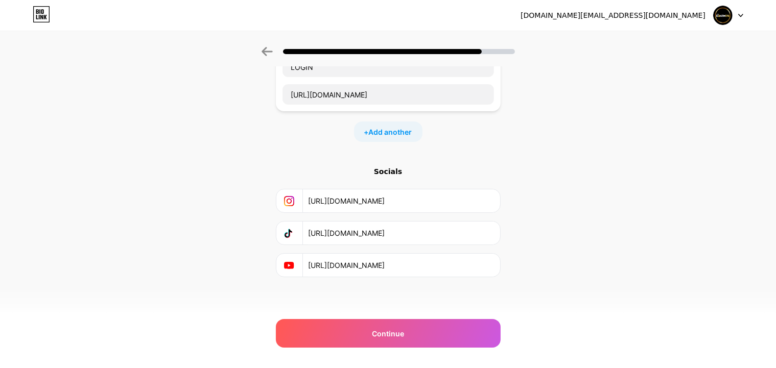
click at [400, 258] on input "https://www.youtube.com/@ATM178-SLOT" at bounding box center [400, 265] width 185 height 23
click at [402, 260] on input "https://www.youtube.com/@ATM178-SLOT" at bounding box center [400, 265] width 185 height 23
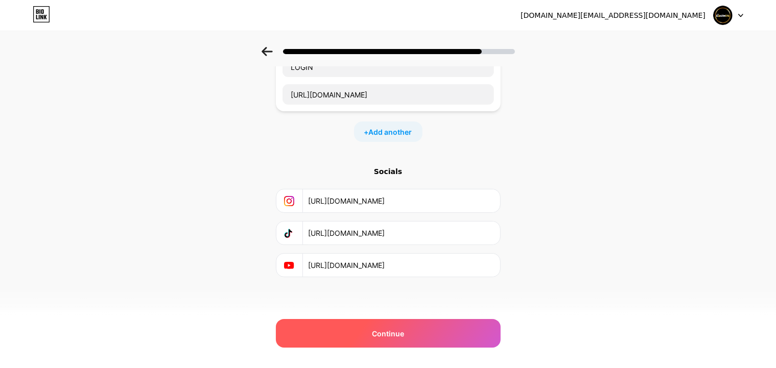
click at [378, 328] on span "Continue" at bounding box center [388, 333] width 32 height 11
click at [378, 327] on div "Continue" at bounding box center [388, 333] width 225 height 29
click at [378, 326] on div "Continue" at bounding box center [388, 333] width 225 height 29
click at [378, 325] on div "Continue" at bounding box center [388, 333] width 225 height 29
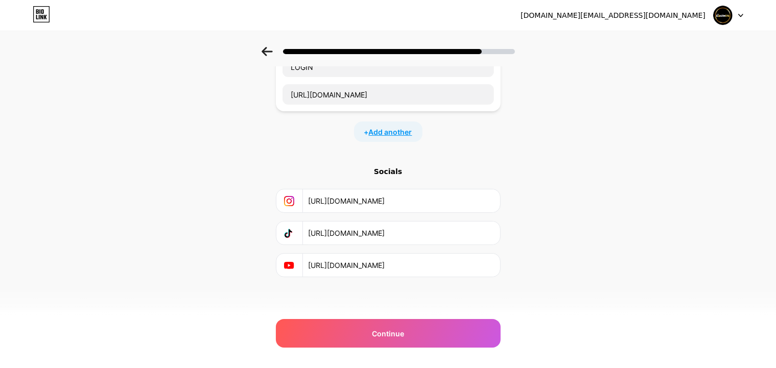
click at [394, 135] on span "Add another" at bounding box center [390, 132] width 43 height 11
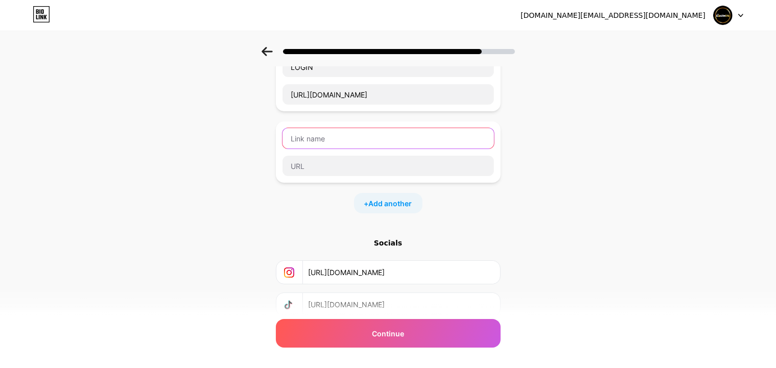
click at [377, 139] on input "text" at bounding box center [387, 138] width 211 height 20
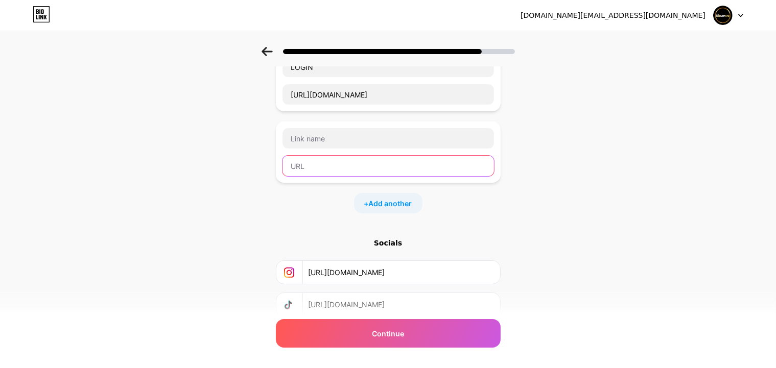
click at [447, 166] on input "text" at bounding box center [387, 166] width 211 height 20
paste input "https://t.ly/atm178-daftarAmp"
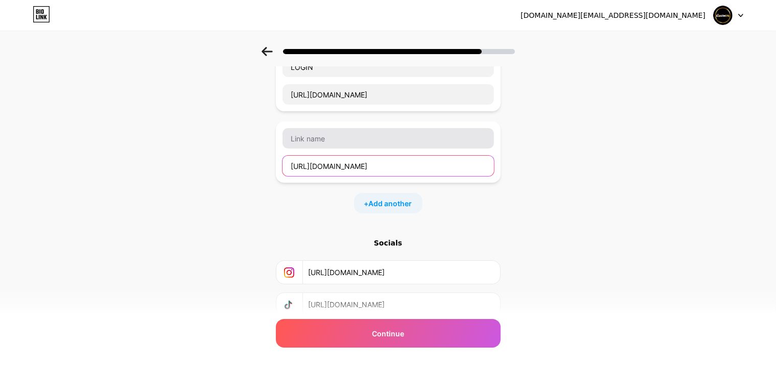
type input "https://t.ly/atm178-daftarAmp"
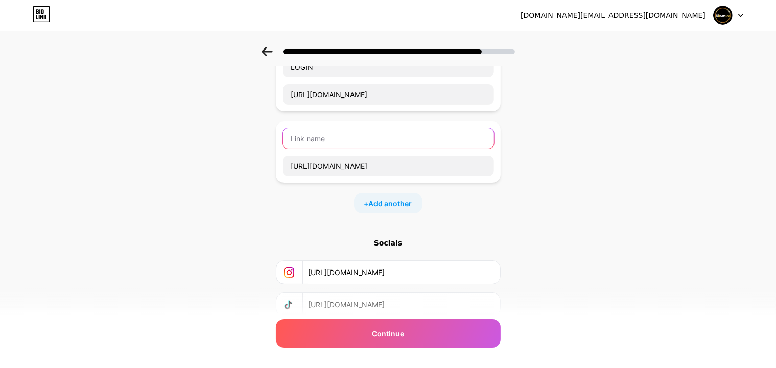
click at [346, 141] on input "text" at bounding box center [387, 138] width 211 height 20
type input "DAFTAR"
click at [381, 202] on span "Add another" at bounding box center [390, 203] width 43 height 11
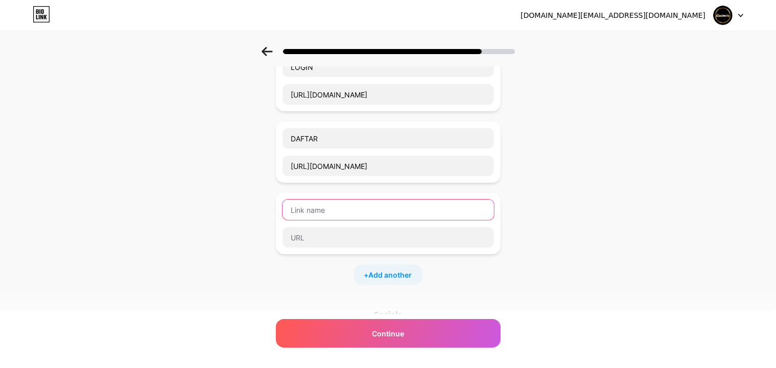
click at [332, 212] on input "text" at bounding box center [387, 210] width 211 height 20
type input "LINK ALTERNATIF"
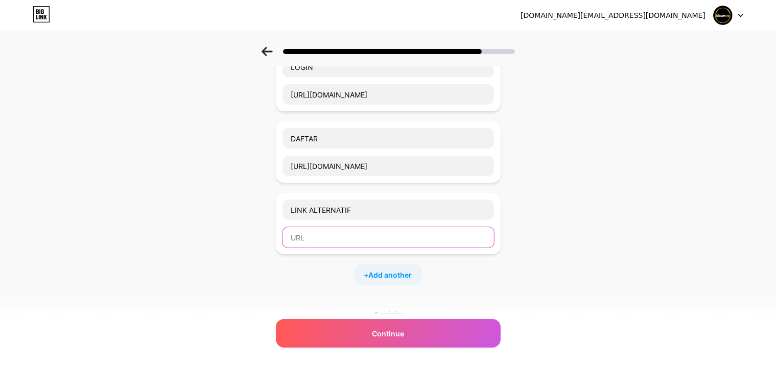
click at [327, 237] on input "text" at bounding box center [387, 237] width 211 height 20
paste input "https://linklist.bio/atm178/"
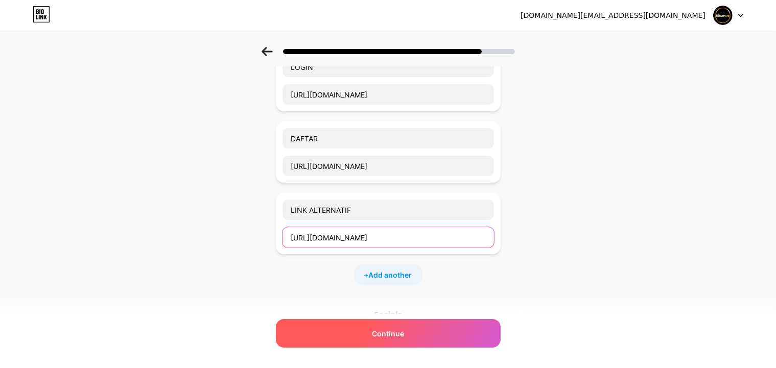
type input "https://linklist.bio/atm178/"
click at [360, 335] on div "Continue" at bounding box center [388, 333] width 225 height 29
click at [361, 334] on div "Continue" at bounding box center [388, 333] width 225 height 29
click at [387, 330] on span "Continue" at bounding box center [388, 333] width 32 height 11
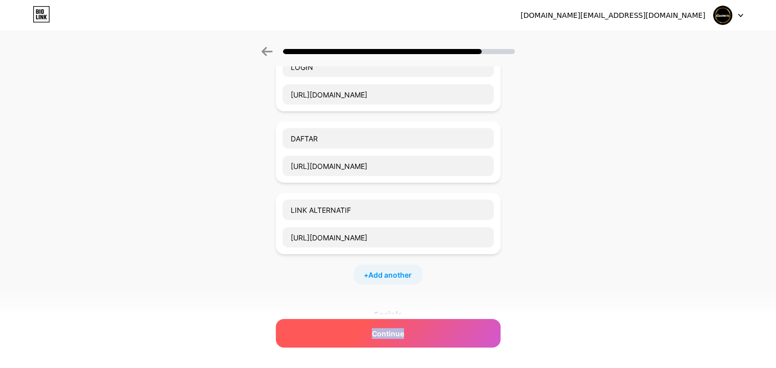
click at [387, 330] on span "Continue" at bounding box center [388, 333] width 32 height 11
click at [387, 329] on span "Continue" at bounding box center [388, 333] width 32 height 11
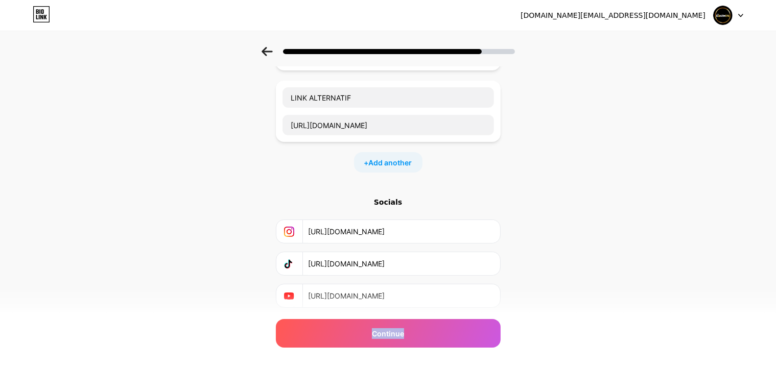
scroll to position [220, 0]
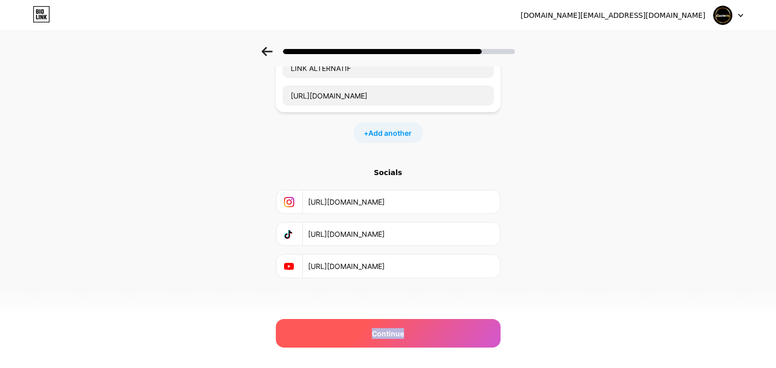
click at [395, 335] on span "Continue" at bounding box center [388, 333] width 32 height 11
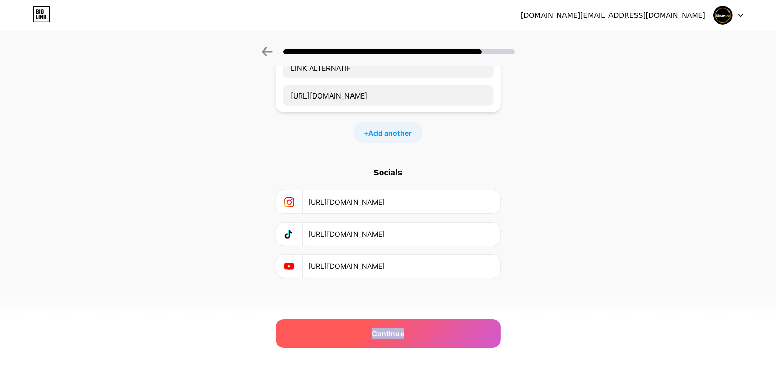
click at [395, 335] on span "Continue" at bounding box center [388, 333] width 32 height 11
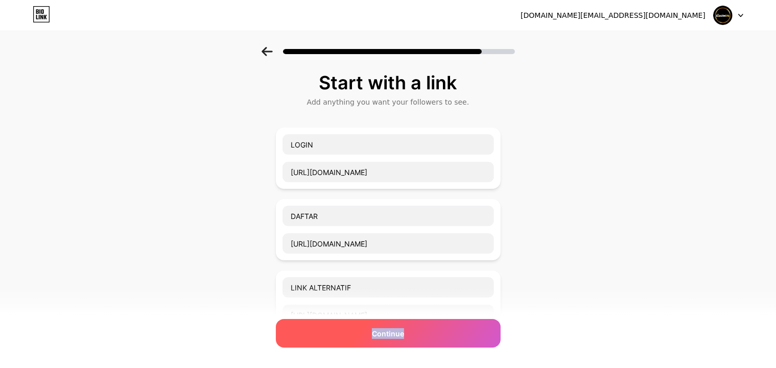
click at [397, 332] on span "Continue" at bounding box center [388, 333] width 32 height 11
click at [396, 332] on span "Continue" at bounding box center [388, 333] width 32 height 11
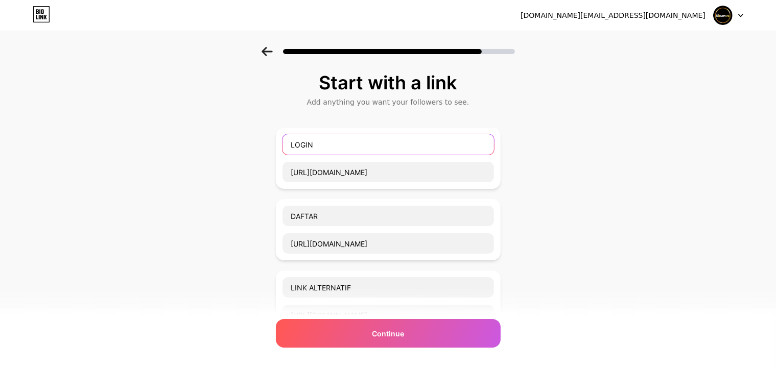
click at [377, 139] on input "LOGIN" at bounding box center [387, 144] width 211 height 20
click at [335, 148] on input "LOGIN ATM178" at bounding box center [387, 144] width 211 height 20
type input "LOGIN ATM178"
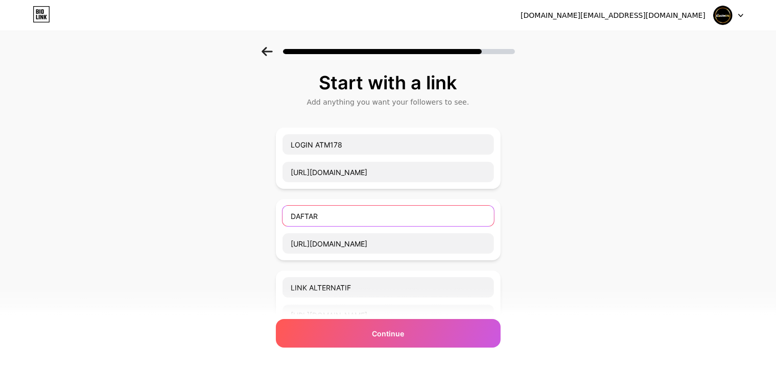
click at [366, 217] on input "DAFTAR" at bounding box center [387, 216] width 211 height 20
paste input "ATM178"
type input "DAFTAR ATM178"
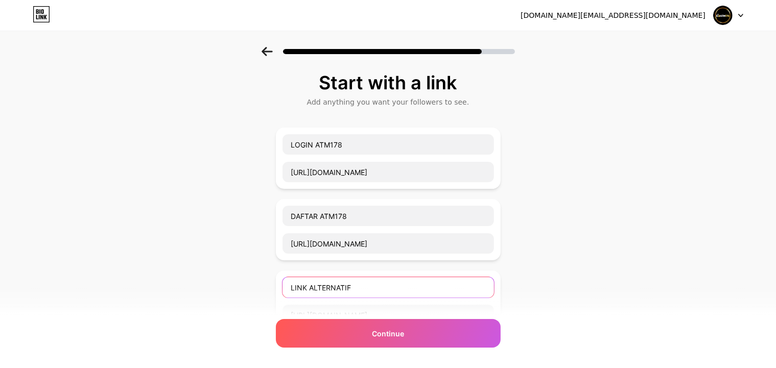
click at [371, 284] on input "LINK ALTERNATIF" at bounding box center [387, 287] width 211 height 20
paste input "ATM178"
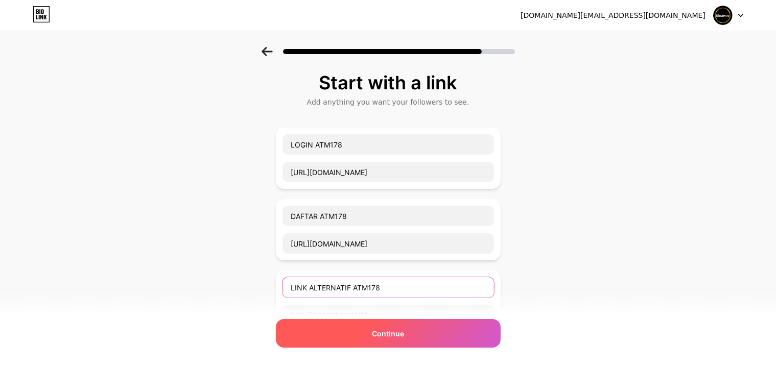
type input "LINK ALTERNATIF ATM178"
click at [380, 328] on span "Continue" at bounding box center [388, 333] width 32 height 11
click at [377, 327] on div "Continue" at bounding box center [388, 333] width 225 height 29
click at [376, 327] on div "Continue" at bounding box center [388, 333] width 225 height 29
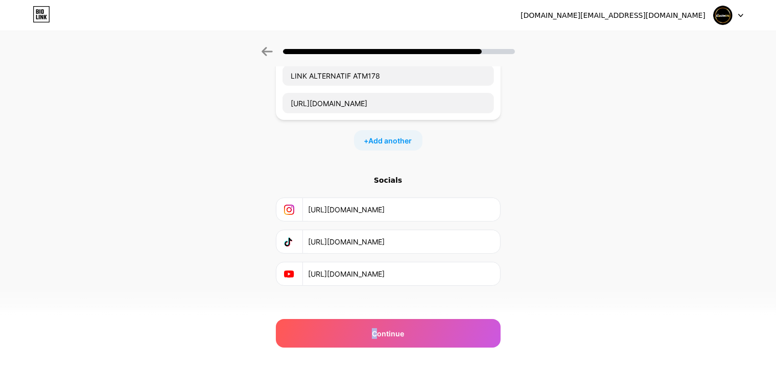
scroll to position [220, 0]
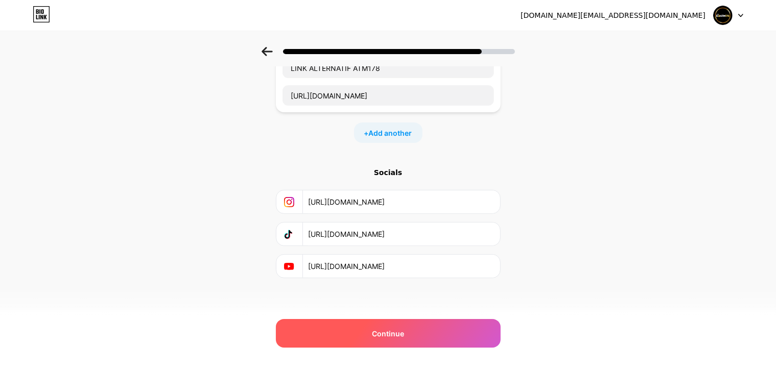
click at [387, 333] on span "Continue" at bounding box center [388, 333] width 32 height 11
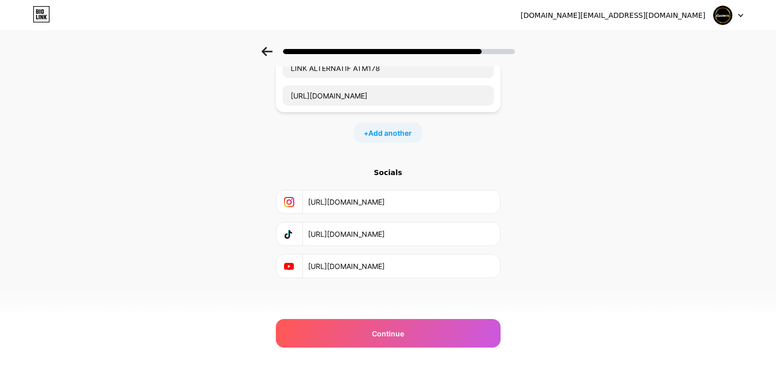
click at [510, 325] on div "Start with a link Add anything you want your followers to see. LOGIN ATM178 htt…" at bounding box center [388, 78] width 776 height 502
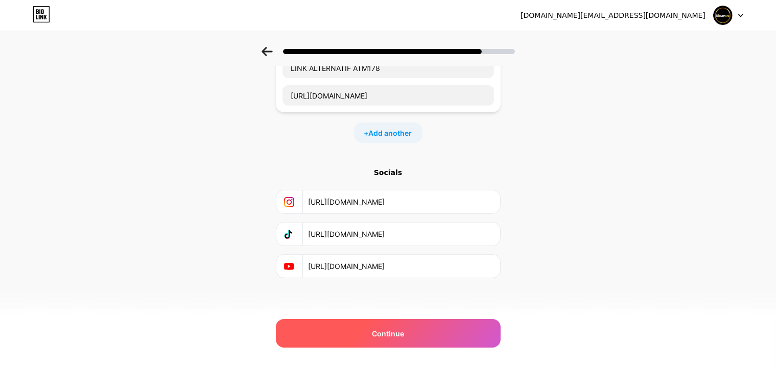
click at [478, 337] on div "Continue" at bounding box center [388, 333] width 225 height 29
click at [460, 332] on div "Continue" at bounding box center [388, 333] width 225 height 29
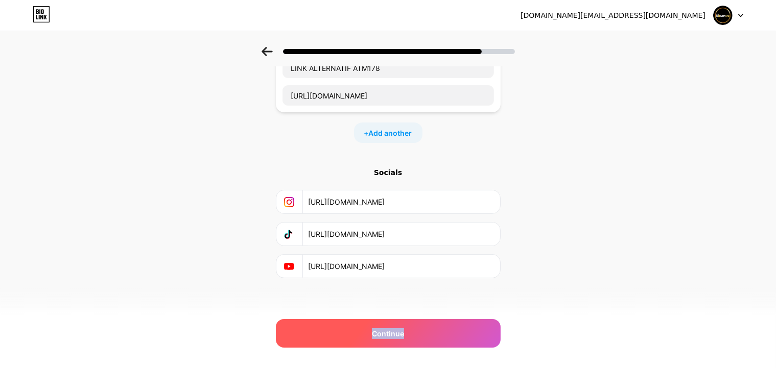
click at [460, 332] on div "Continue" at bounding box center [388, 333] width 225 height 29
click at [459, 332] on div "Continue" at bounding box center [388, 333] width 225 height 29
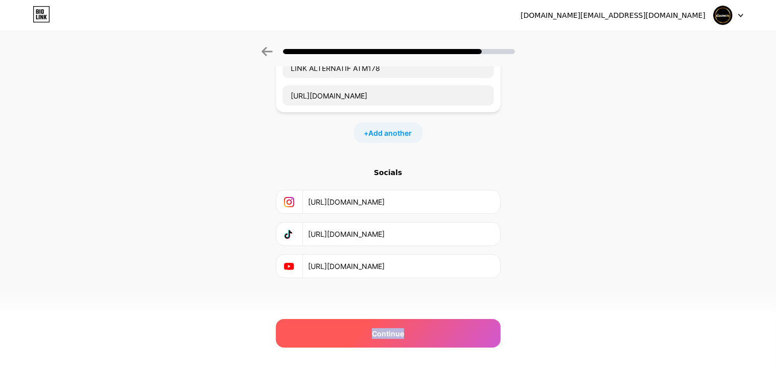
click at [459, 332] on div "Continue" at bounding box center [388, 333] width 225 height 29
click at [394, 331] on span "Continue" at bounding box center [388, 333] width 32 height 11
